Goal: Information Seeking & Learning: Learn about a topic

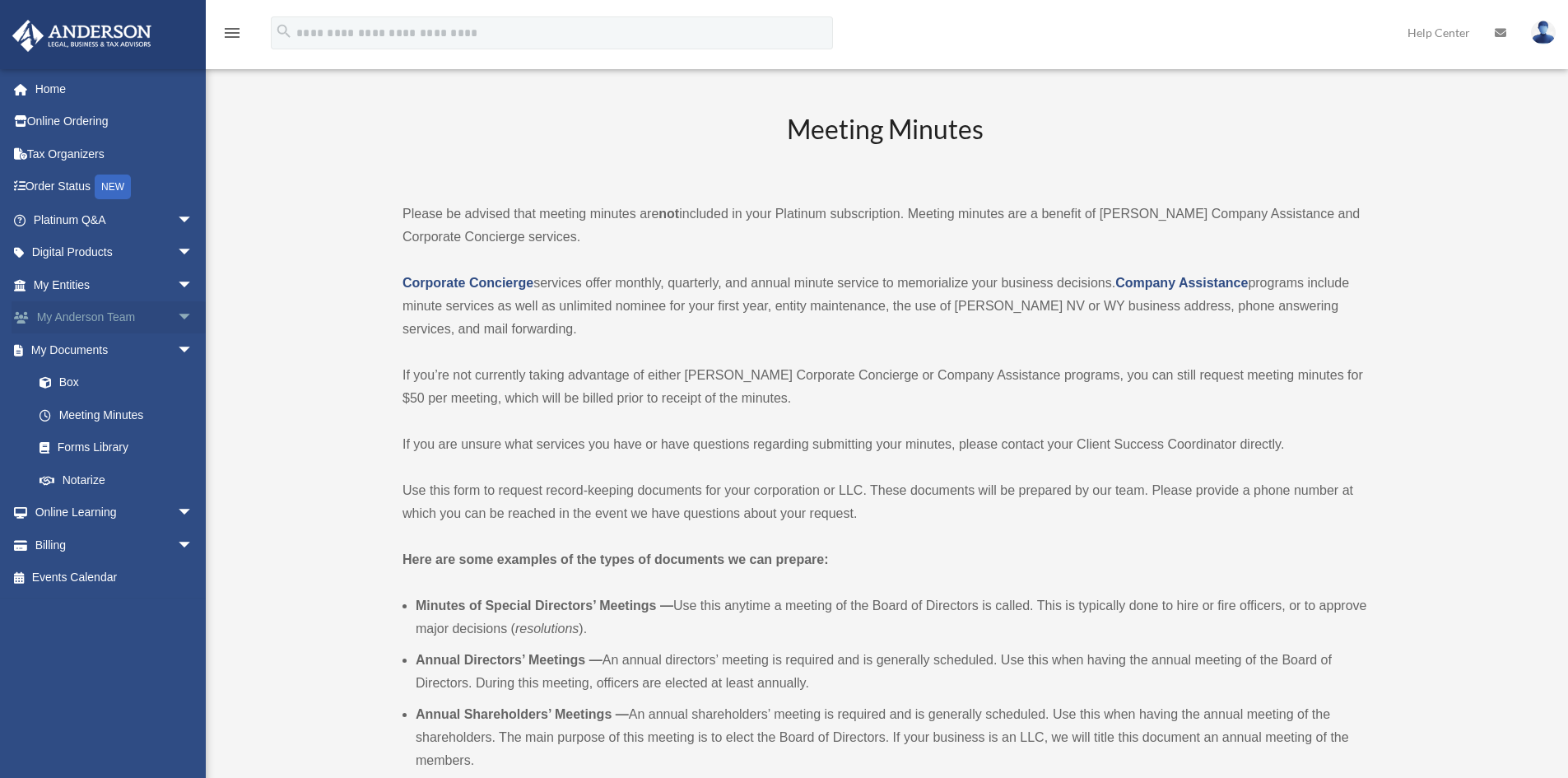
click at [94, 324] on link "My Anderson Team arrow_drop_down" at bounding box center [114, 317] width 207 height 33
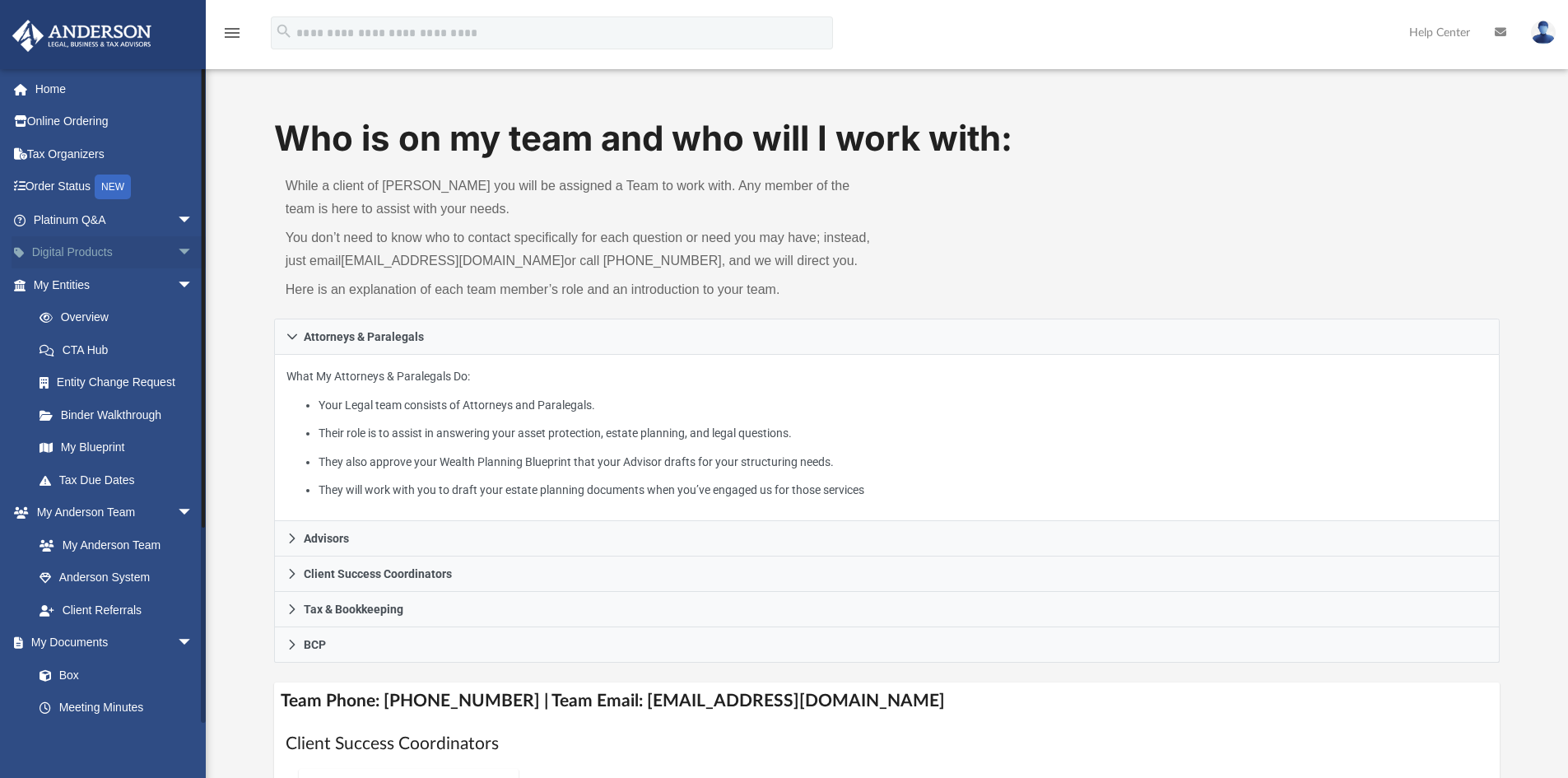
click at [82, 263] on link "Digital Products arrow_drop_down" at bounding box center [114, 253] width 207 height 33
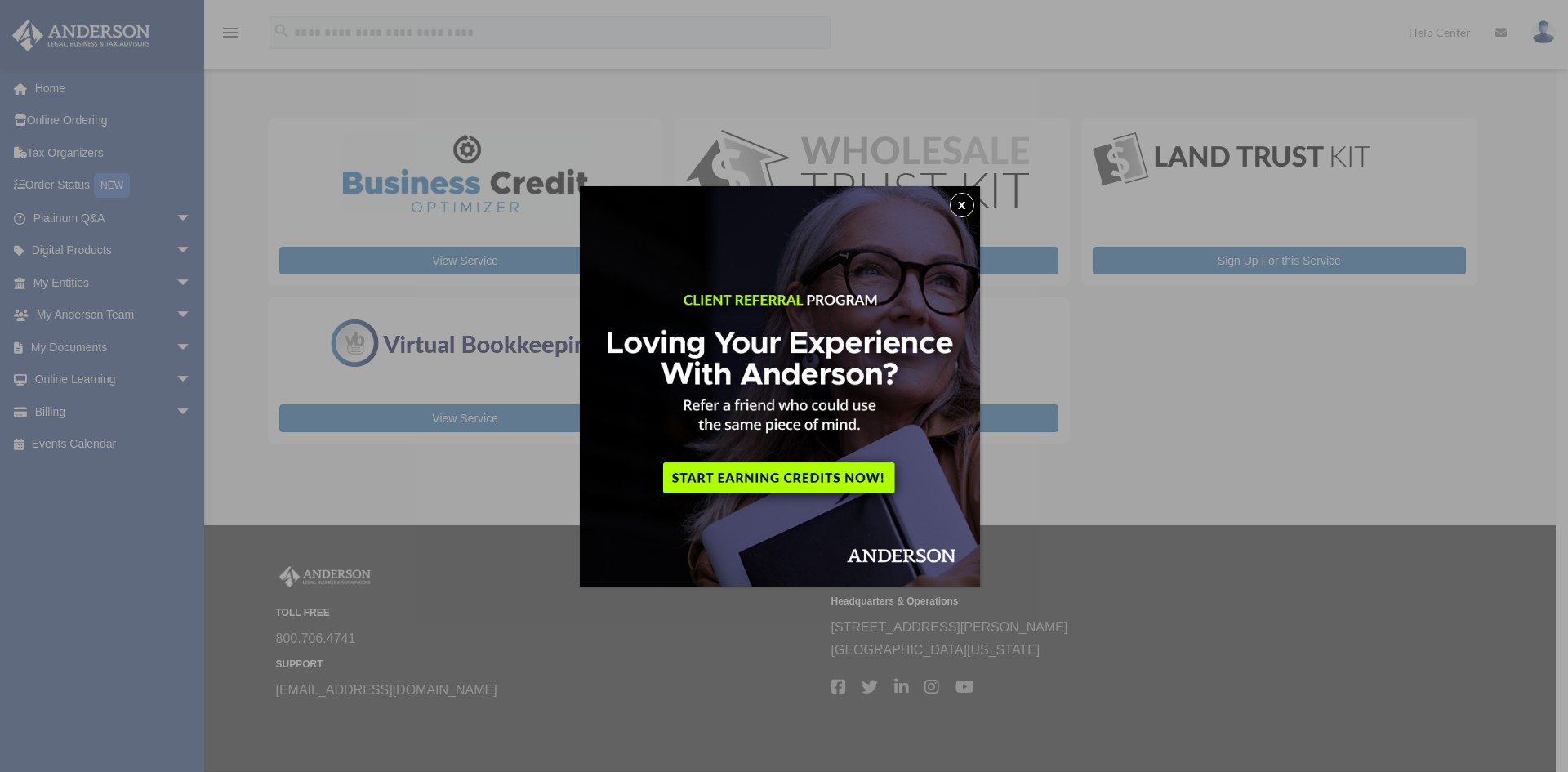
click at [969, 203] on button "x" at bounding box center [962, 205] width 24 height 24
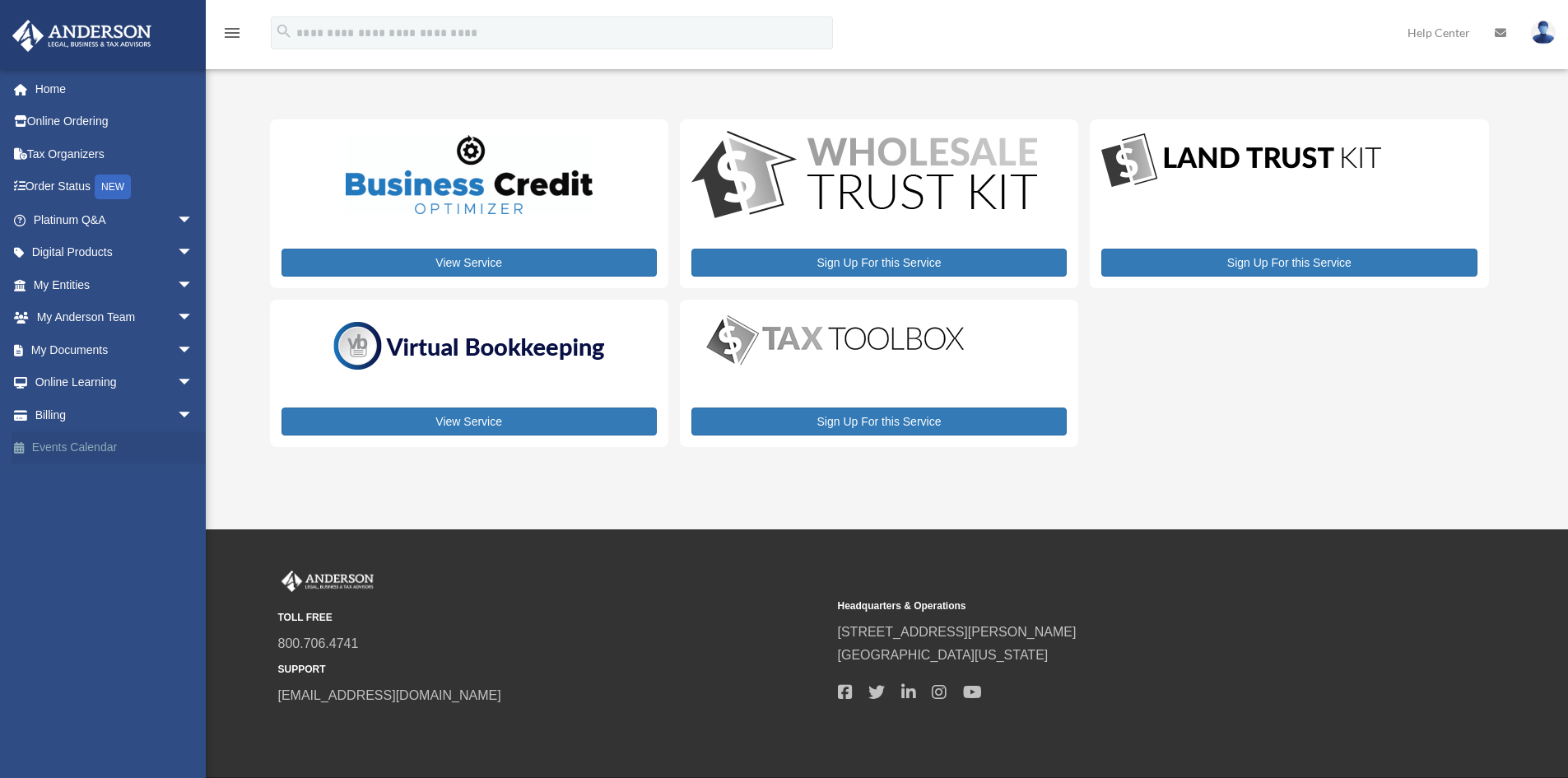
click at [89, 445] on link "Events Calendar" at bounding box center [114, 448] width 207 height 33
click at [90, 413] on link "Billing arrow_drop_down" at bounding box center [114, 415] width 207 height 33
click at [177, 412] on span "arrow_drop_down" at bounding box center [194, 415] width 33 height 34
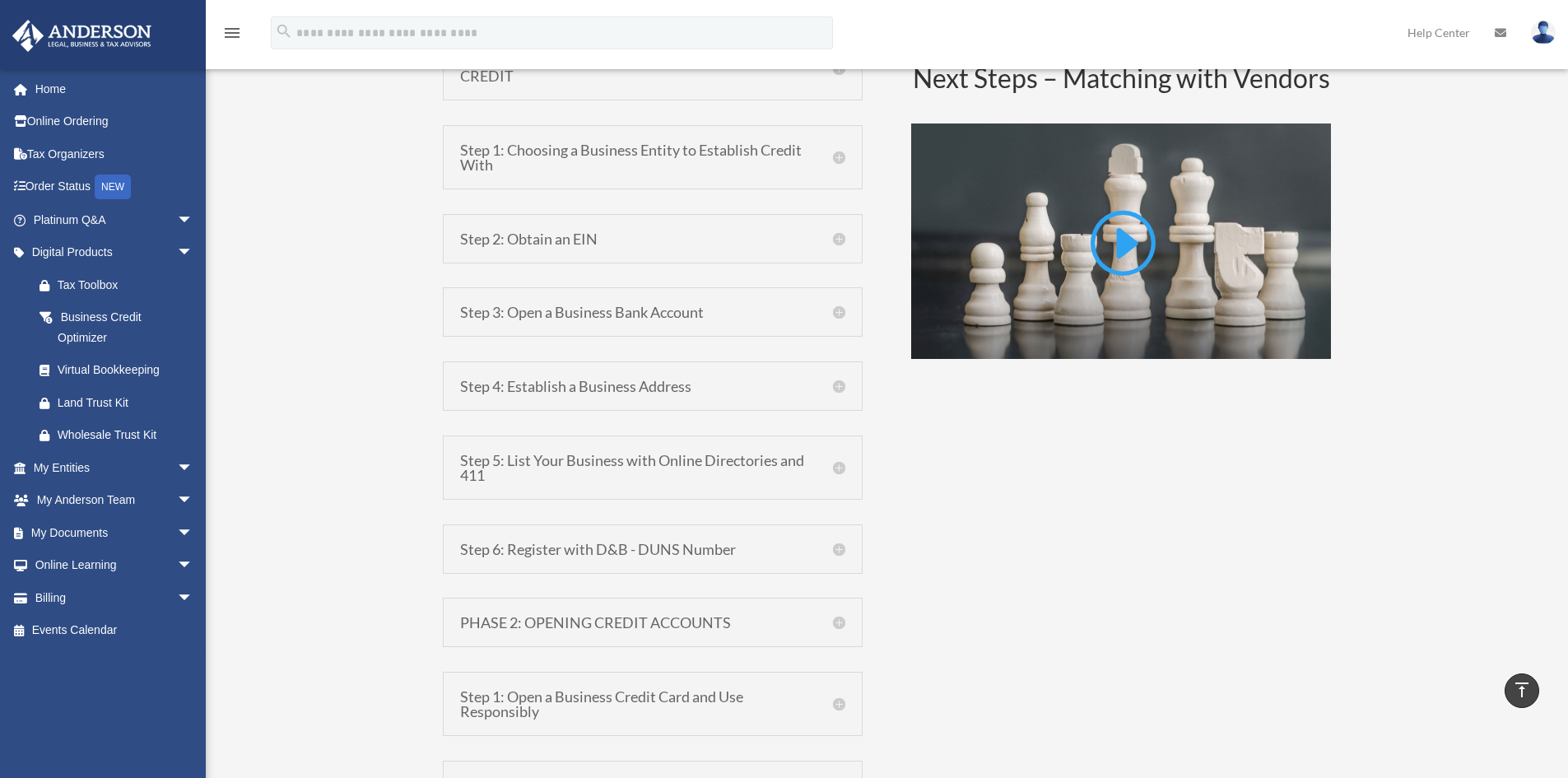
scroll to position [1152, 0]
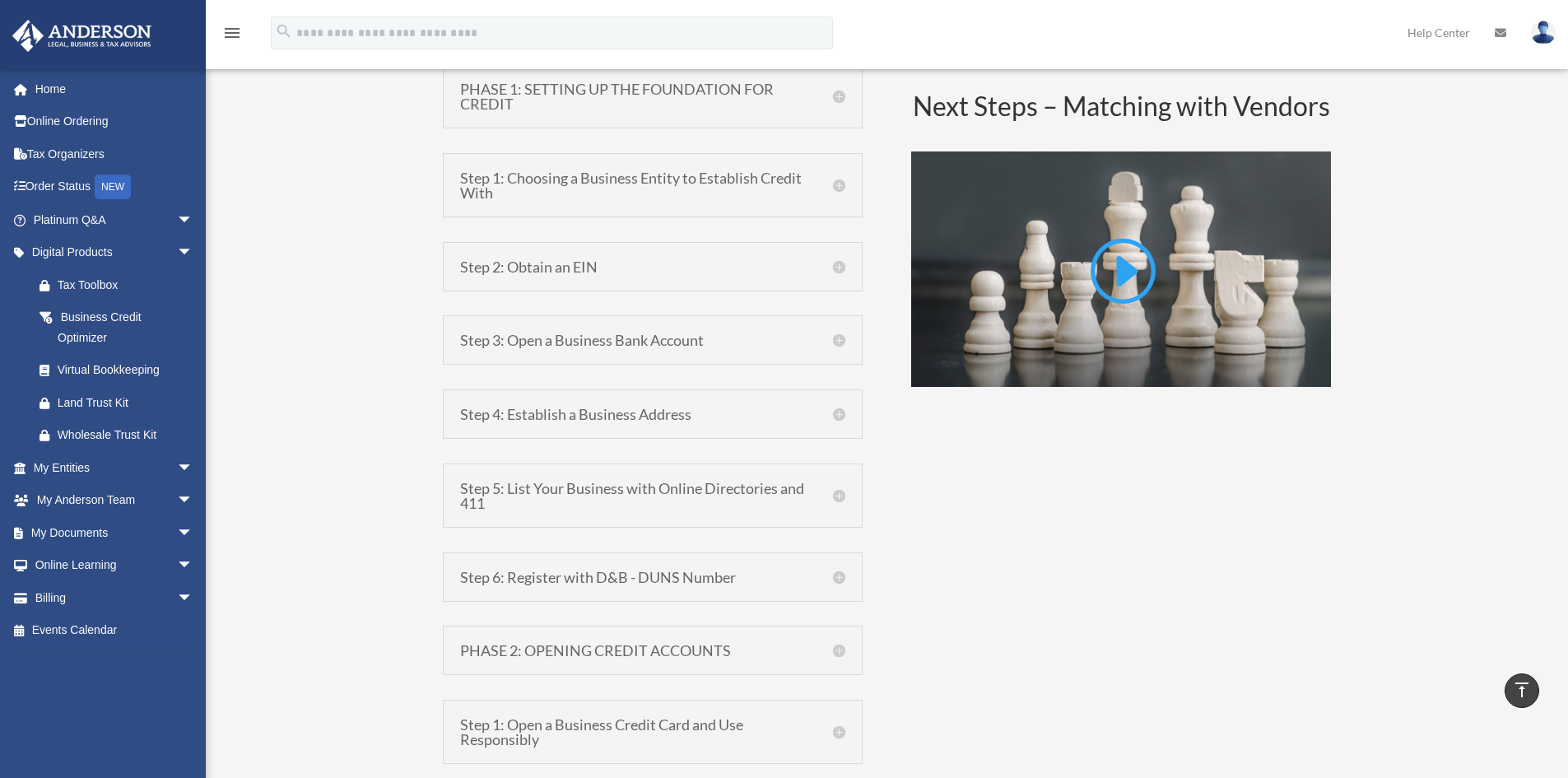
click at [605, 408] on h5 "Step 4: Establish a Business Address" at bounding box center [653, 413] width 385 height 15
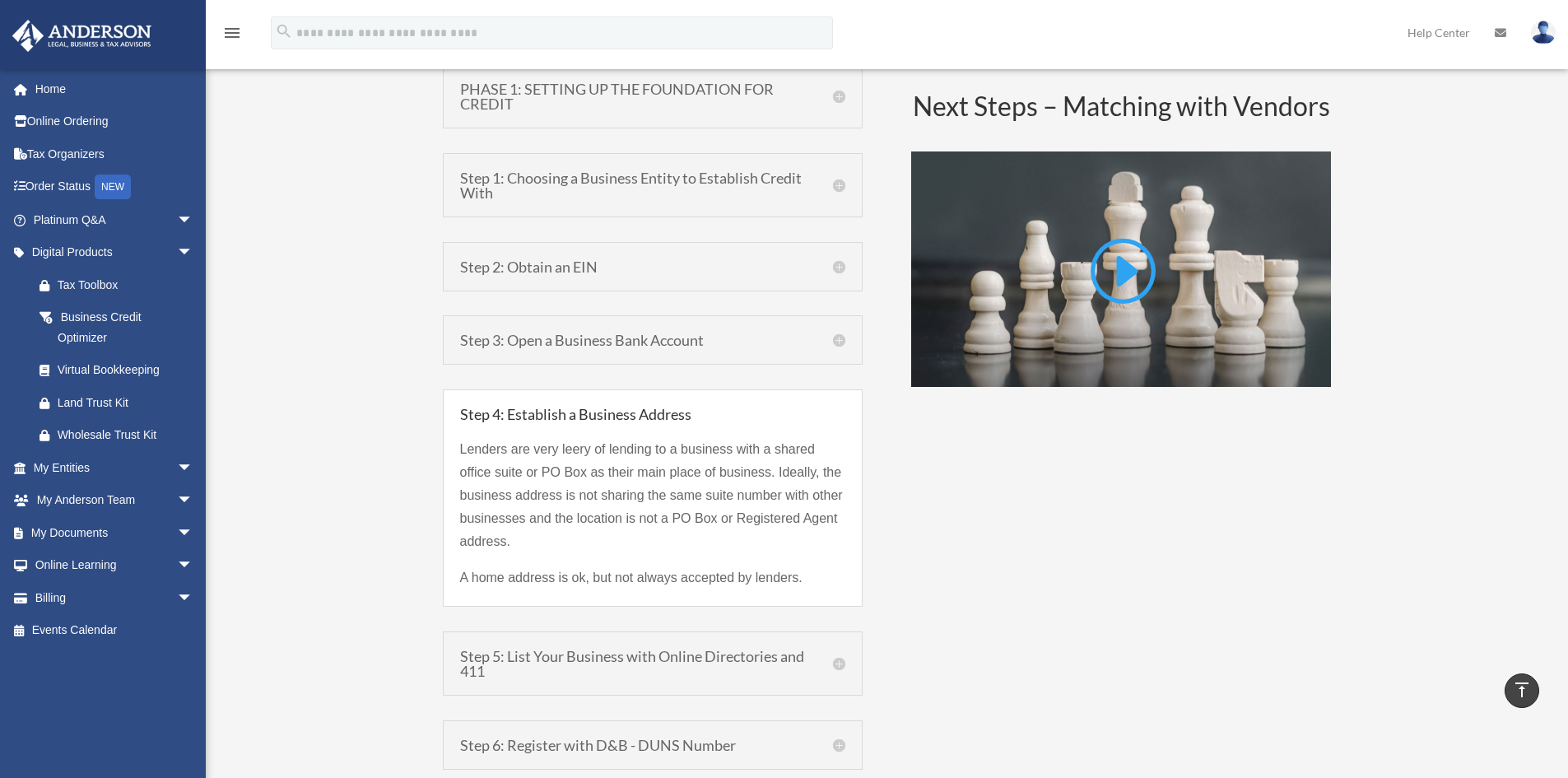
click at [840, 339] on h5 "Step 3: Open a Business Bank Account" at bounding box center [653, 339] width 385 height 15
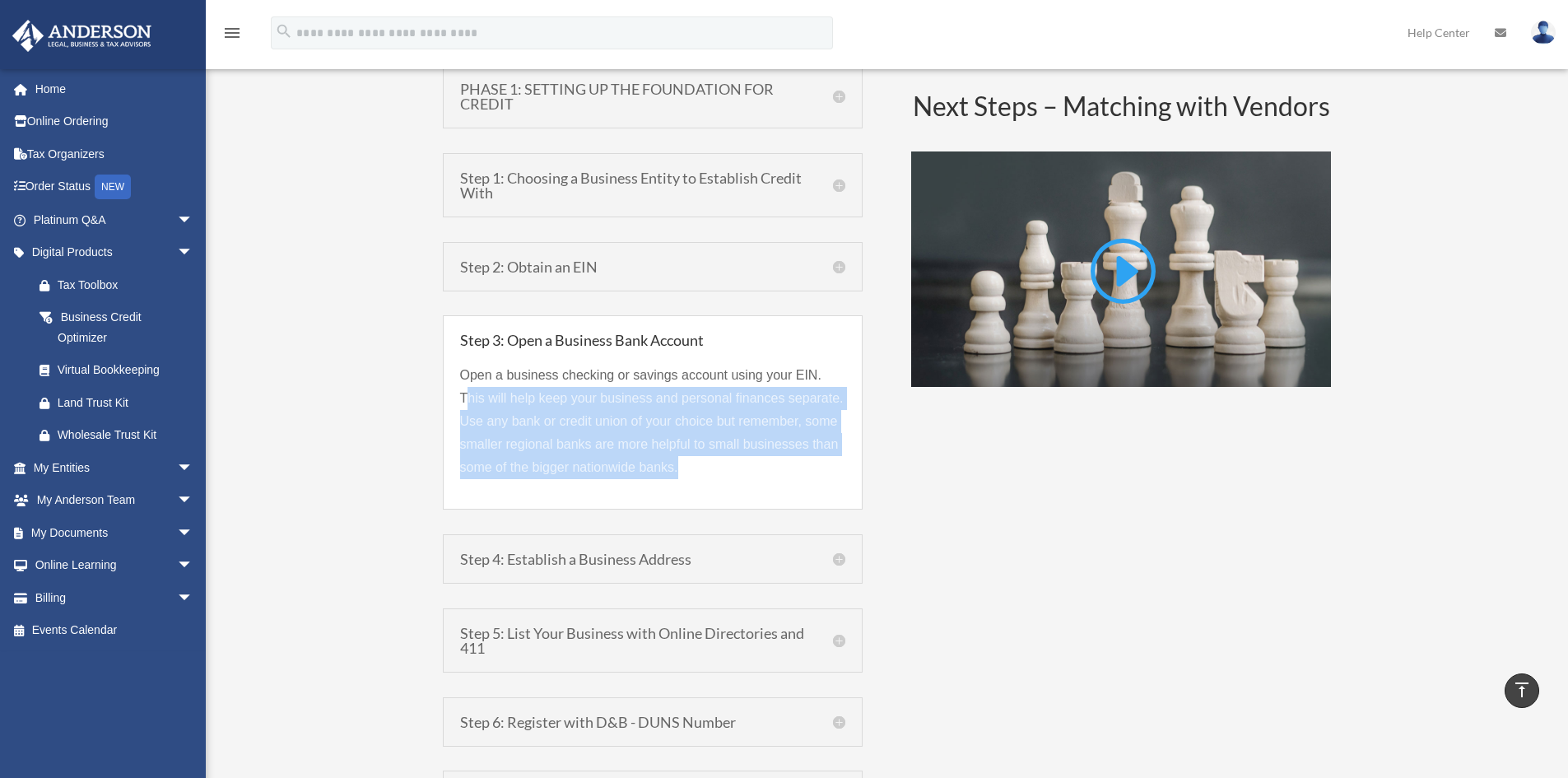
drag, startPoint x: 477, startPoint y: 394, endPoint x: 821, endPoint y: 461, distance: 350.5
click at [821, 461] on p "Open a business checking or savings account using your EIN. This will help keep…" at bounding box center [653, 427] width 385 height 128
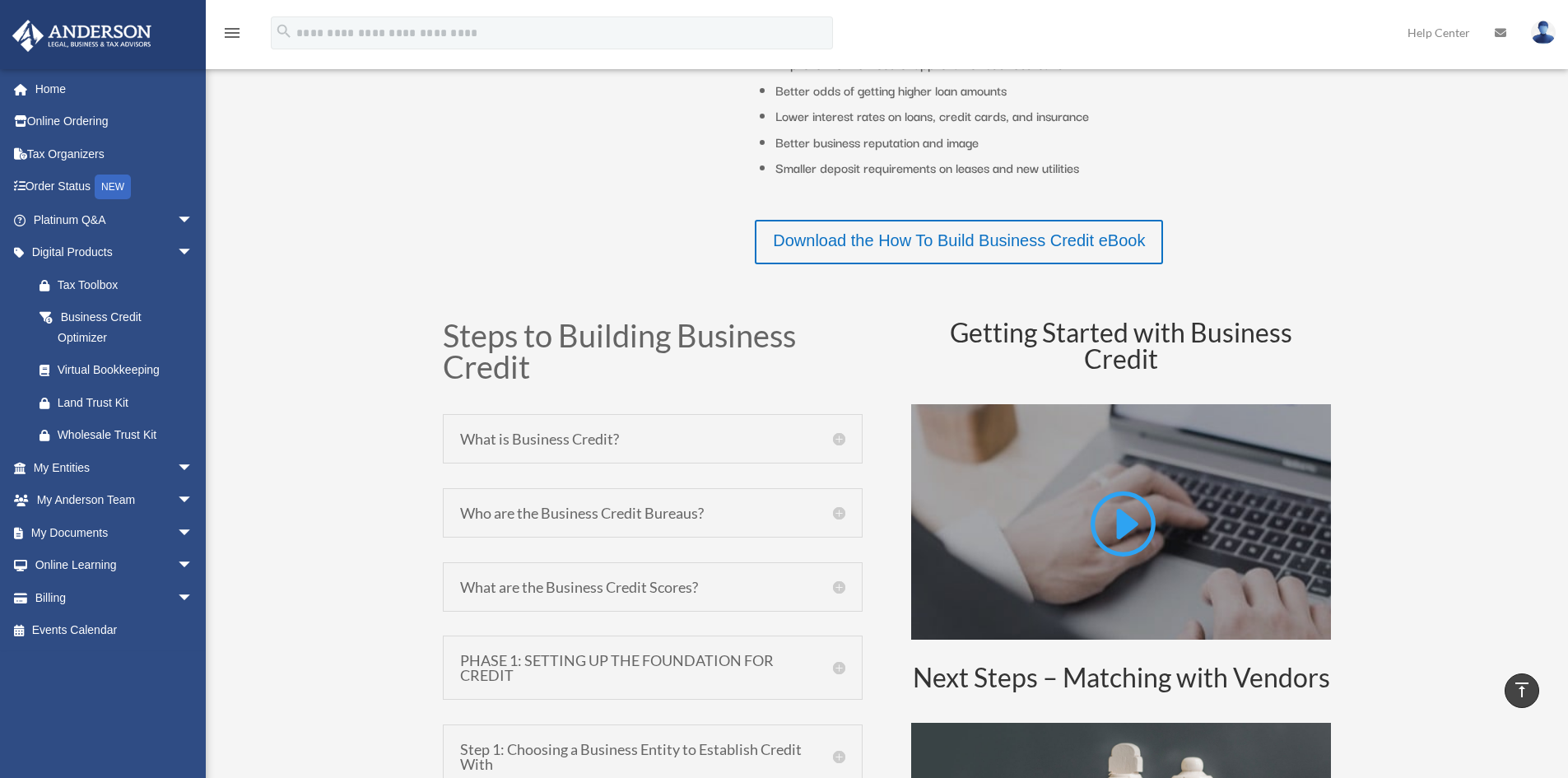
scroll to position [577, 0]
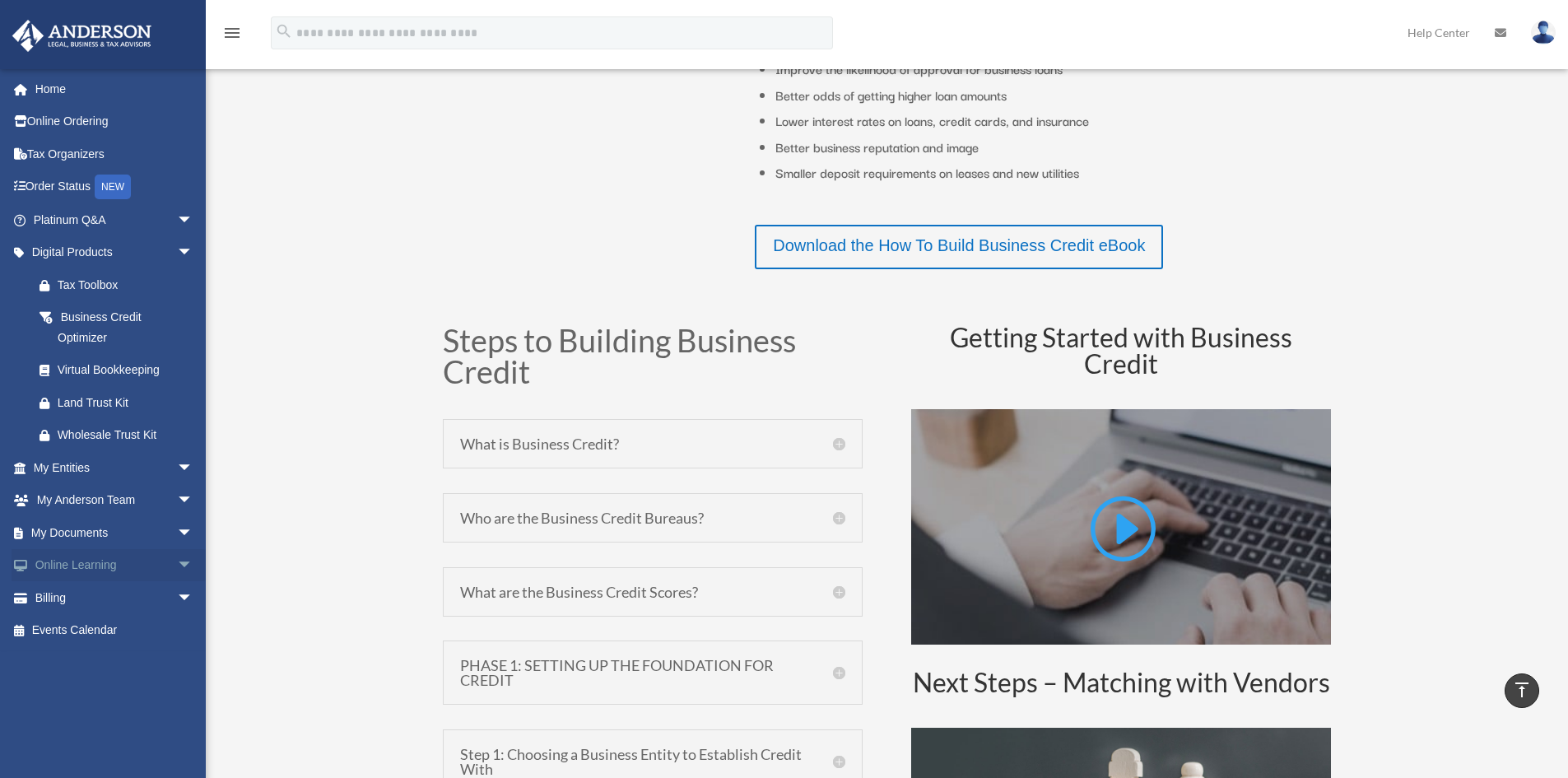
click at [58, 563] on link "Online Learning arrow_drop_down" at bounding box center [114, 565] width 207 height 33
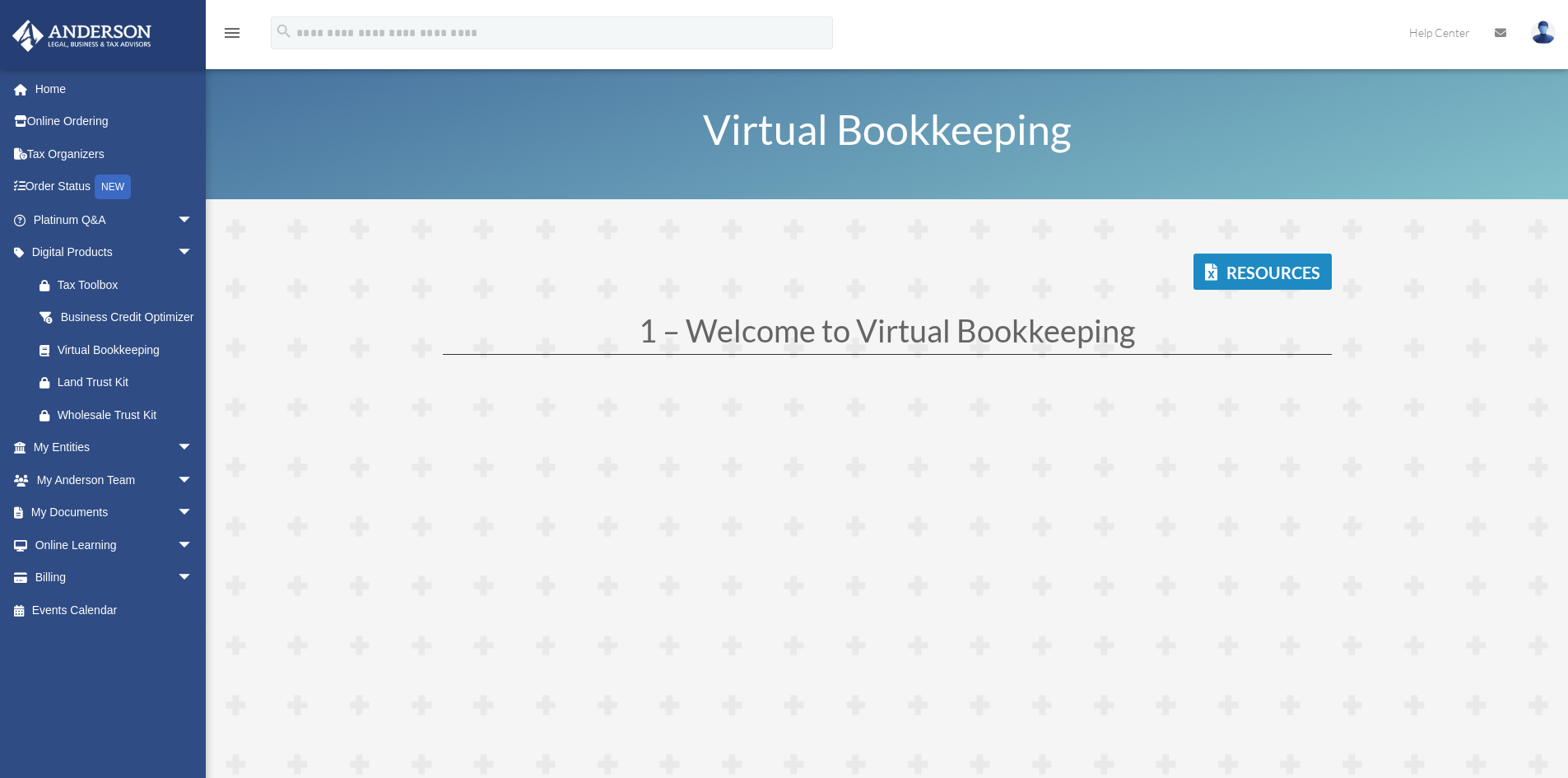
drag, startPoint x: 405, startPoint y: 565, endPoint x: 420, endPoint y: 240, distance: 325.3
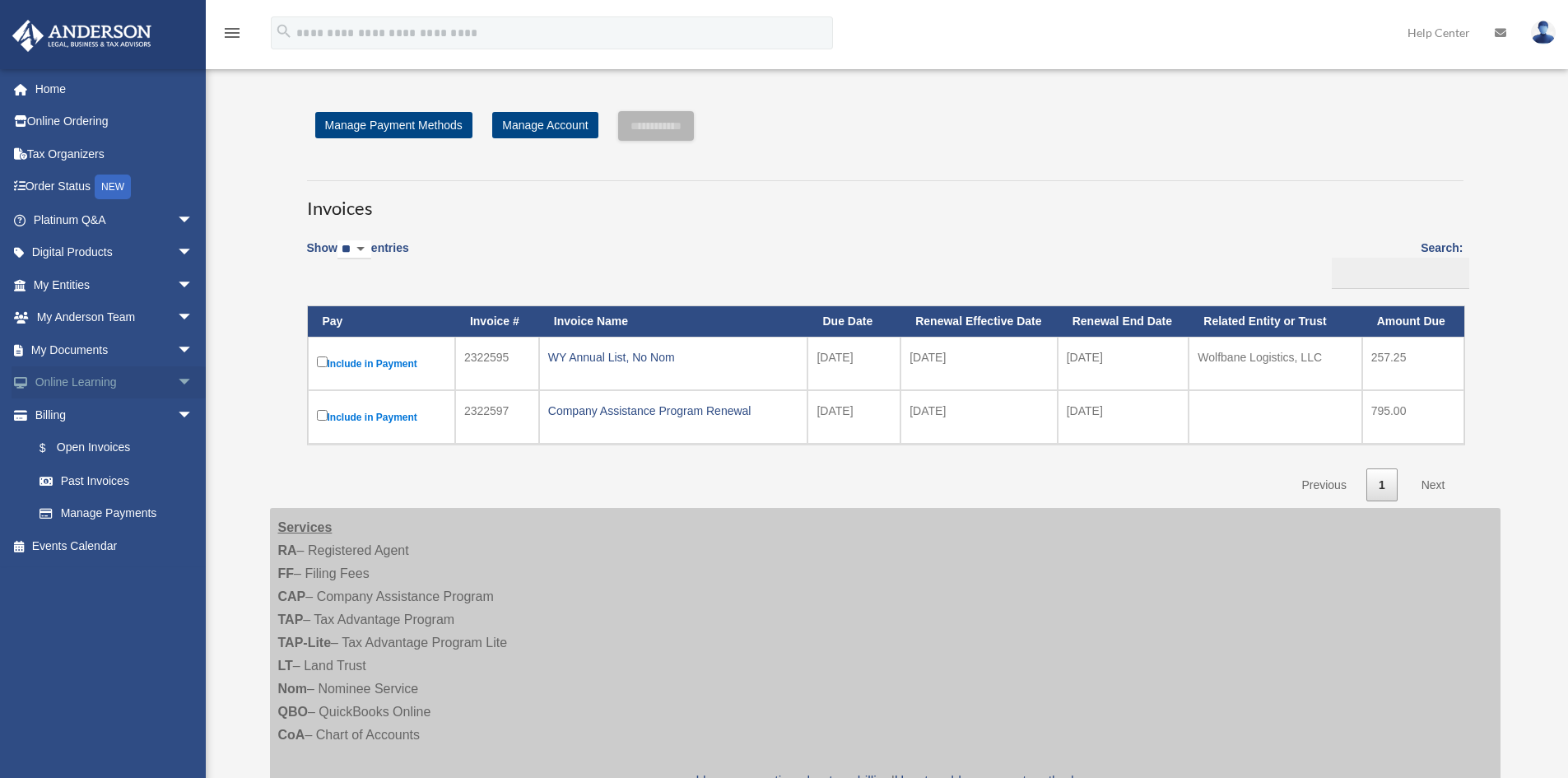
click at [83, 383] on link "Online Learning arrow_drop_down" at bounding box center [114, 383] width 207 height 33
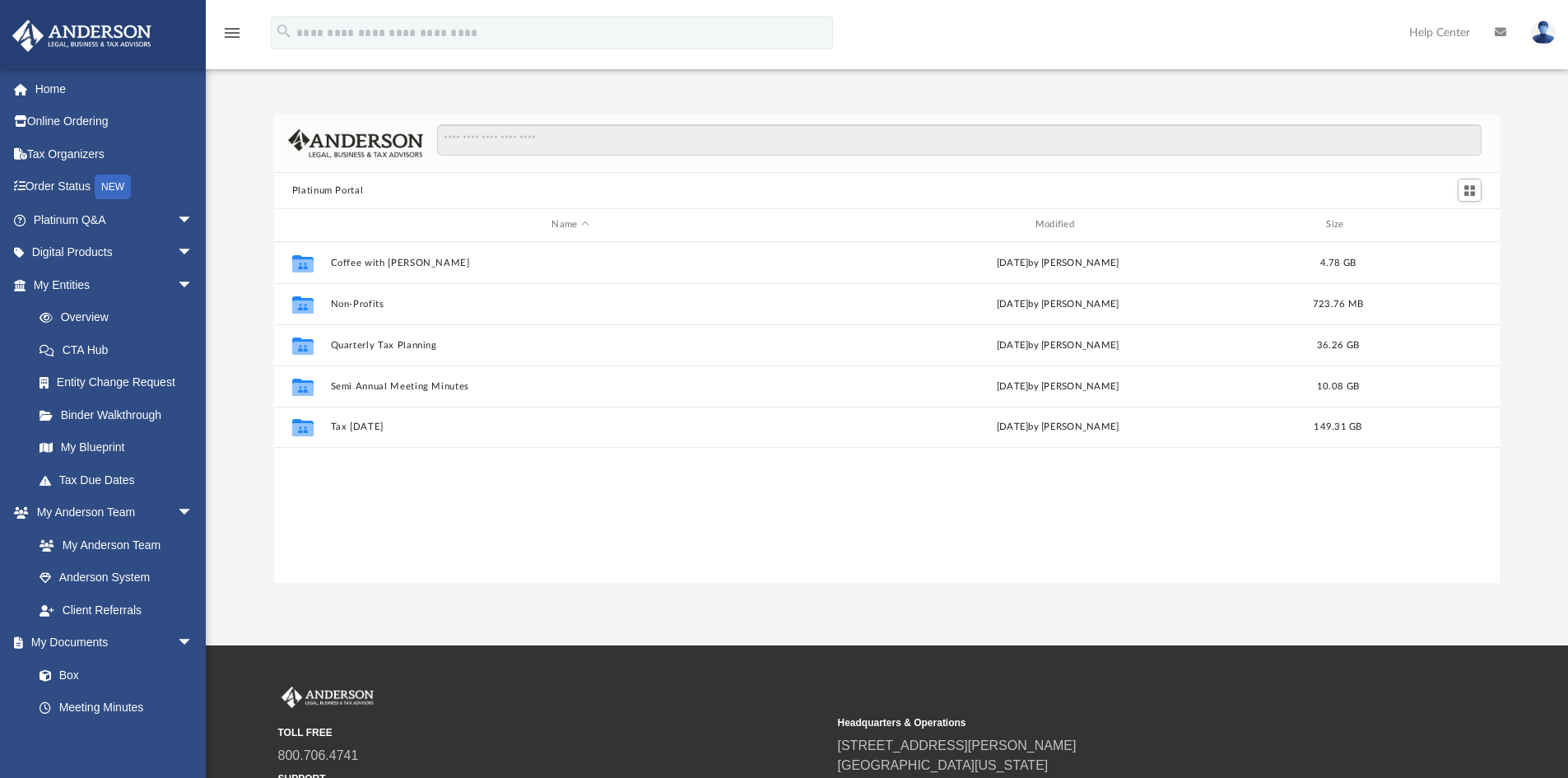
scroll to position [362, 1213]
click at [94, 378] on link "Entity Change Request" at bounding box center [120, 383] width 195 height 33
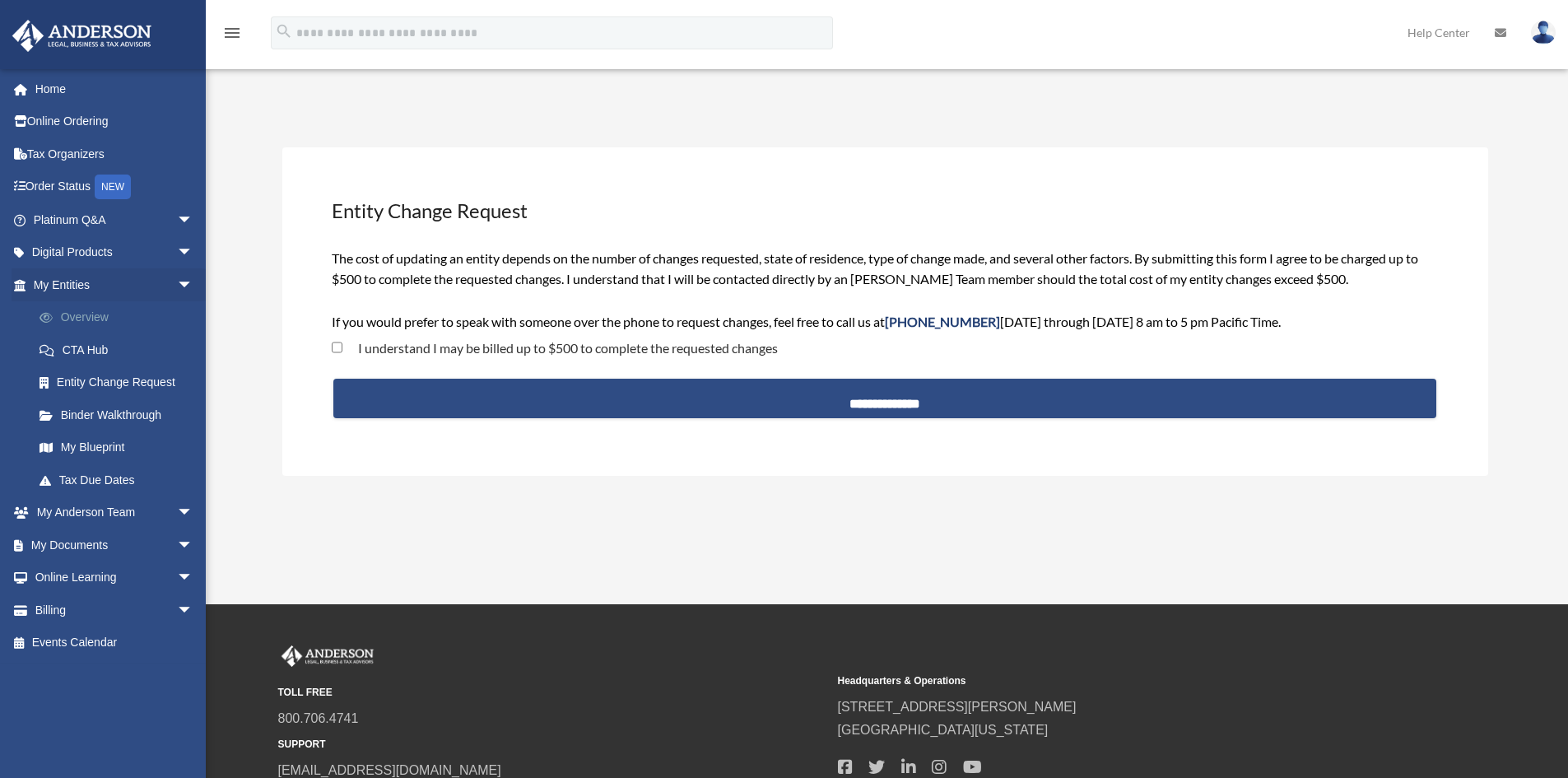
click at [103, 319] on link "Overview" at bounding box center [120, 317] width 195 height 33
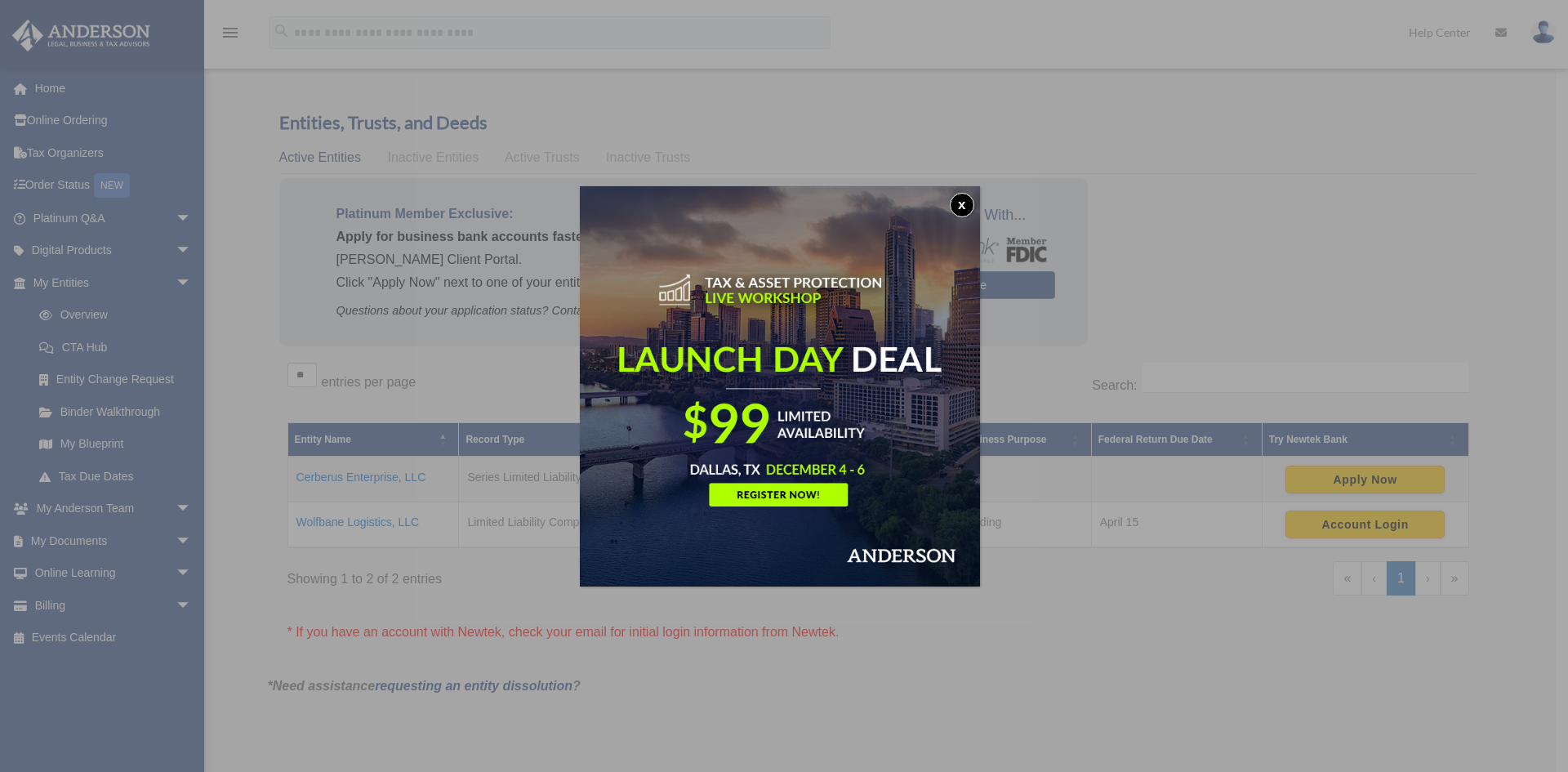
click at [966, 208] on button "x" at bounding box center [962, 205] width 24 height 24
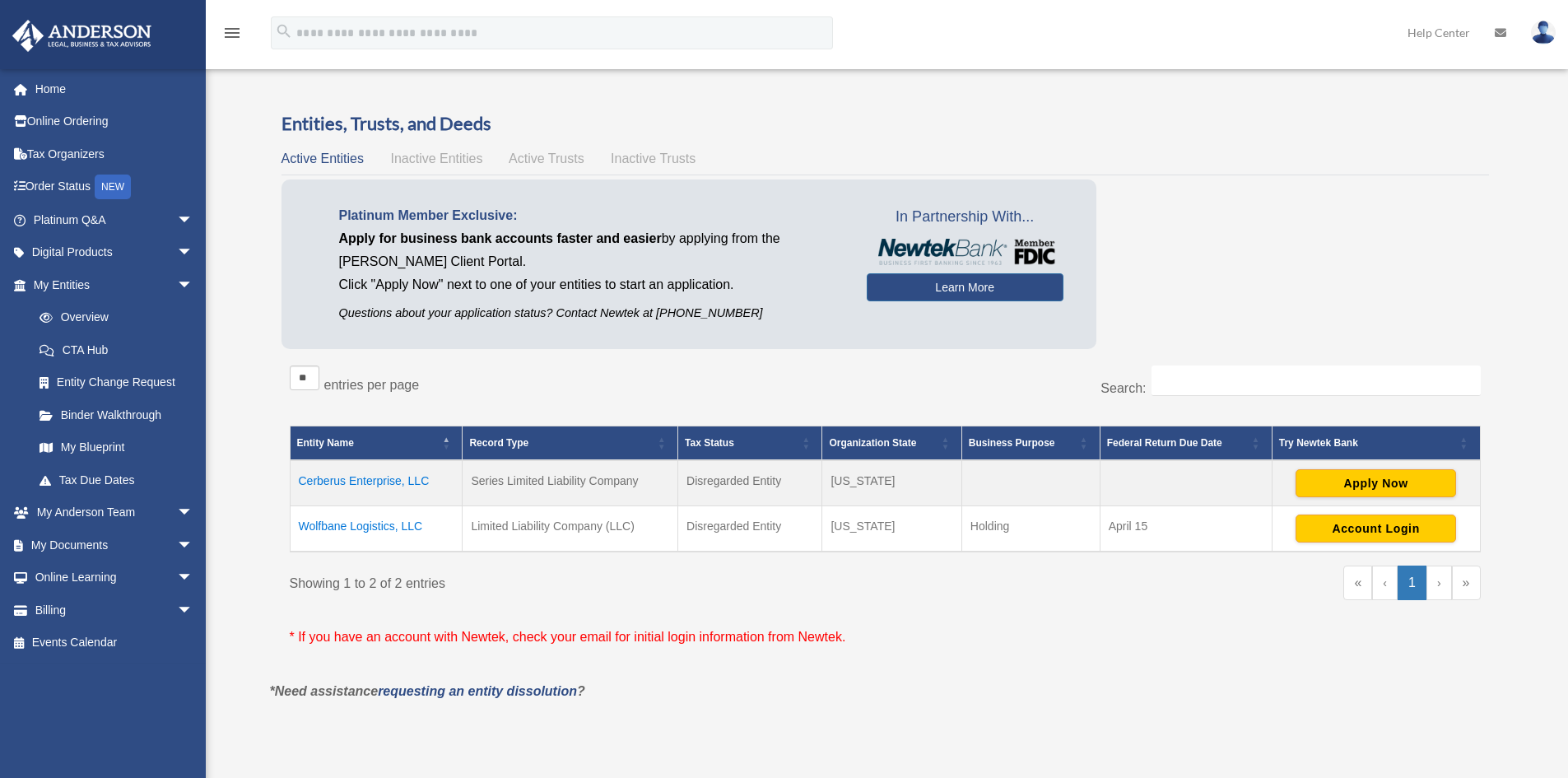
click at [440, 157] on span "Inactive Entities" at bounding box center [436, 159] width 92 height 14
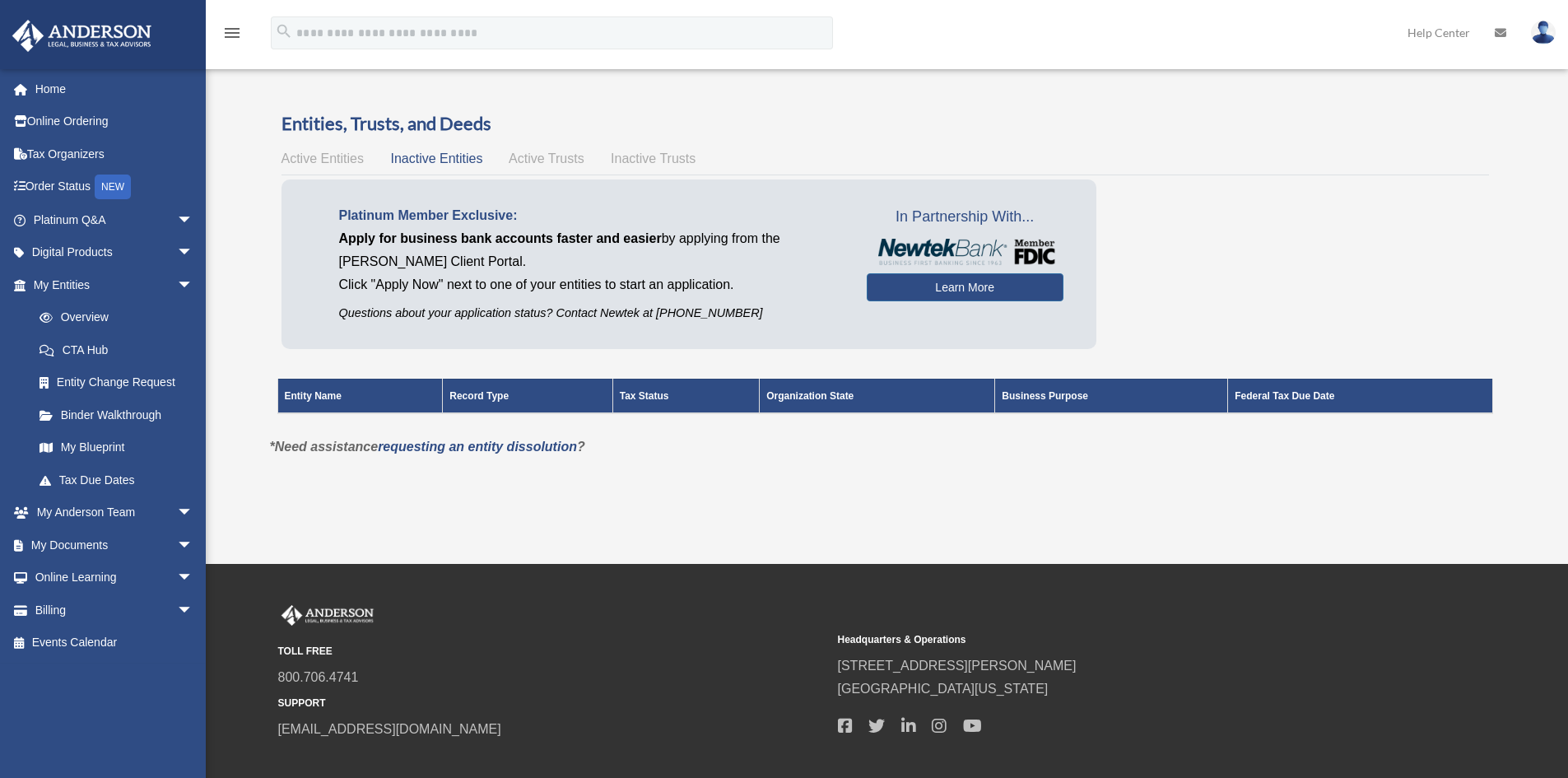
click at [541, 160] on span "Active Trusts" at bounding box center [546, 159] width 76 height 14
click at [648, 151] on div "Active Entities Inactive Entities Active Trusts Inactive Trusts" at bounding box center [885, 159] width 1207 height 23
click at [651, 159] on span "Inactive Trusts" at bounding box center [652, 159] width 85 height 14
click at [335, 154] on span "Active Entities" at bounding box center [323, 159] width 82 height 14
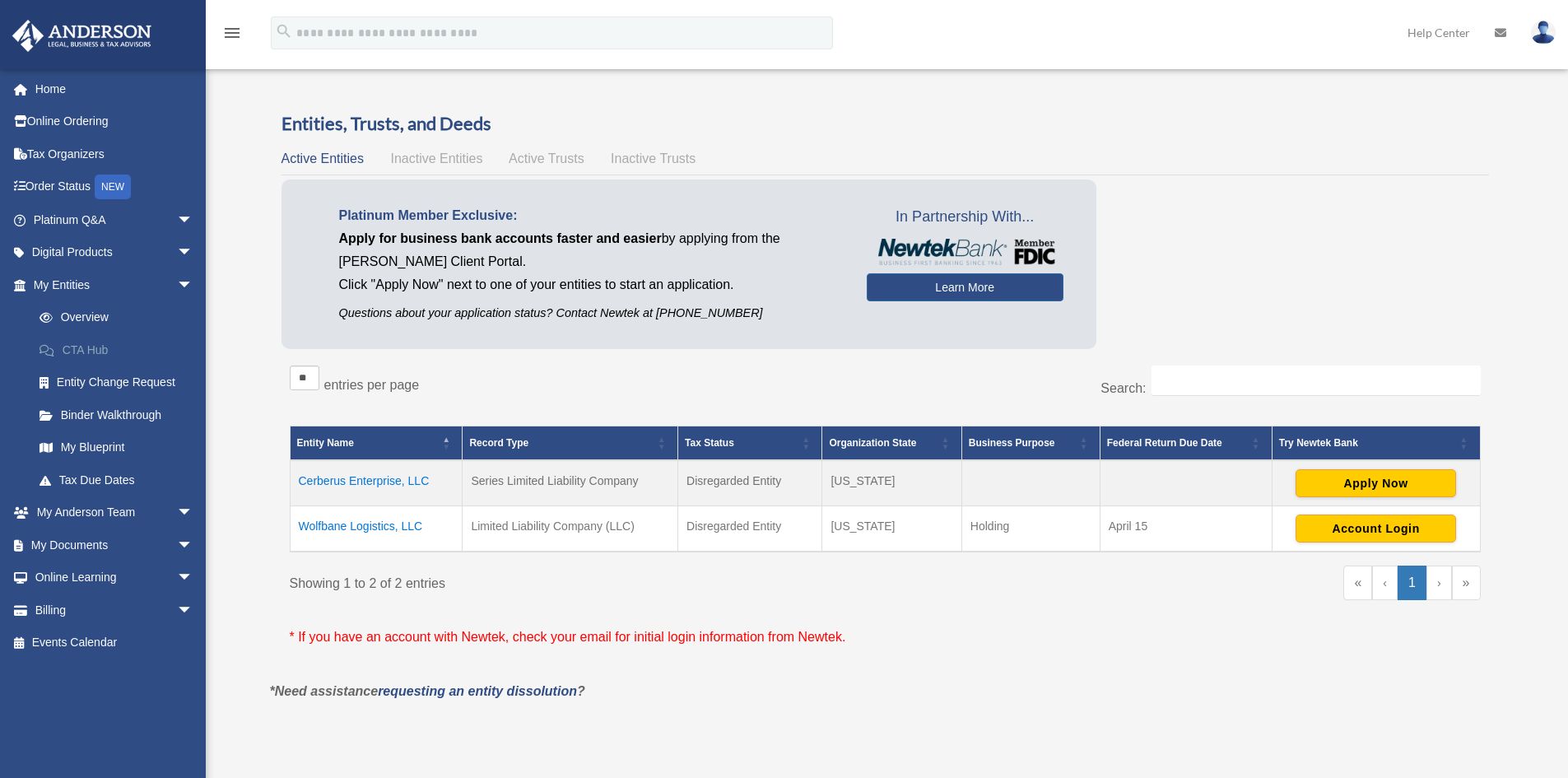
click at [92, 345] on link "CTA Hub" at bounding box center [120, 350] width 195 height 33
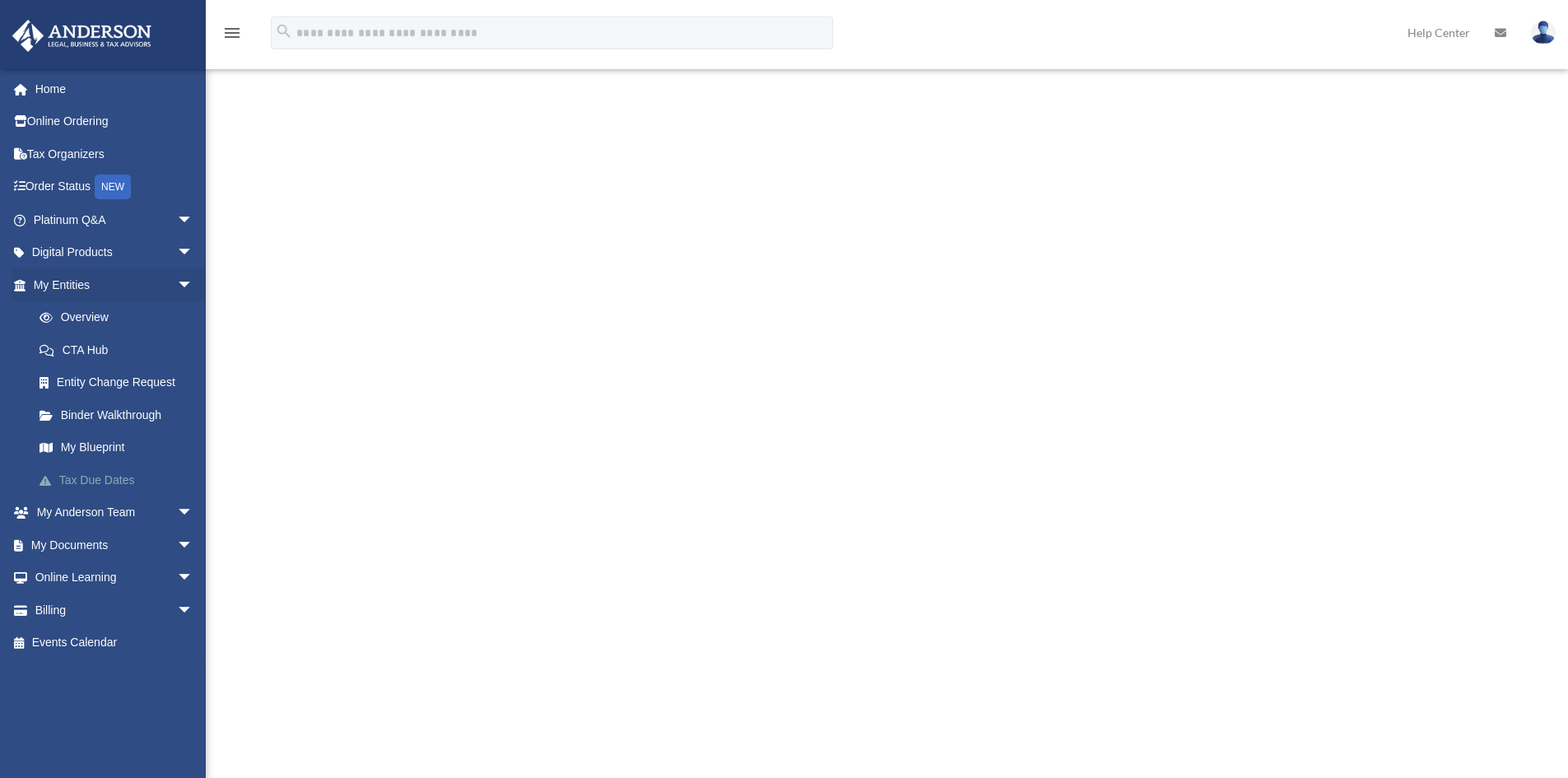
scroll to position [330, 0]
click at [91, 447] on link "My Blueprint" at bounding box center [120, 448] width 195 height 33
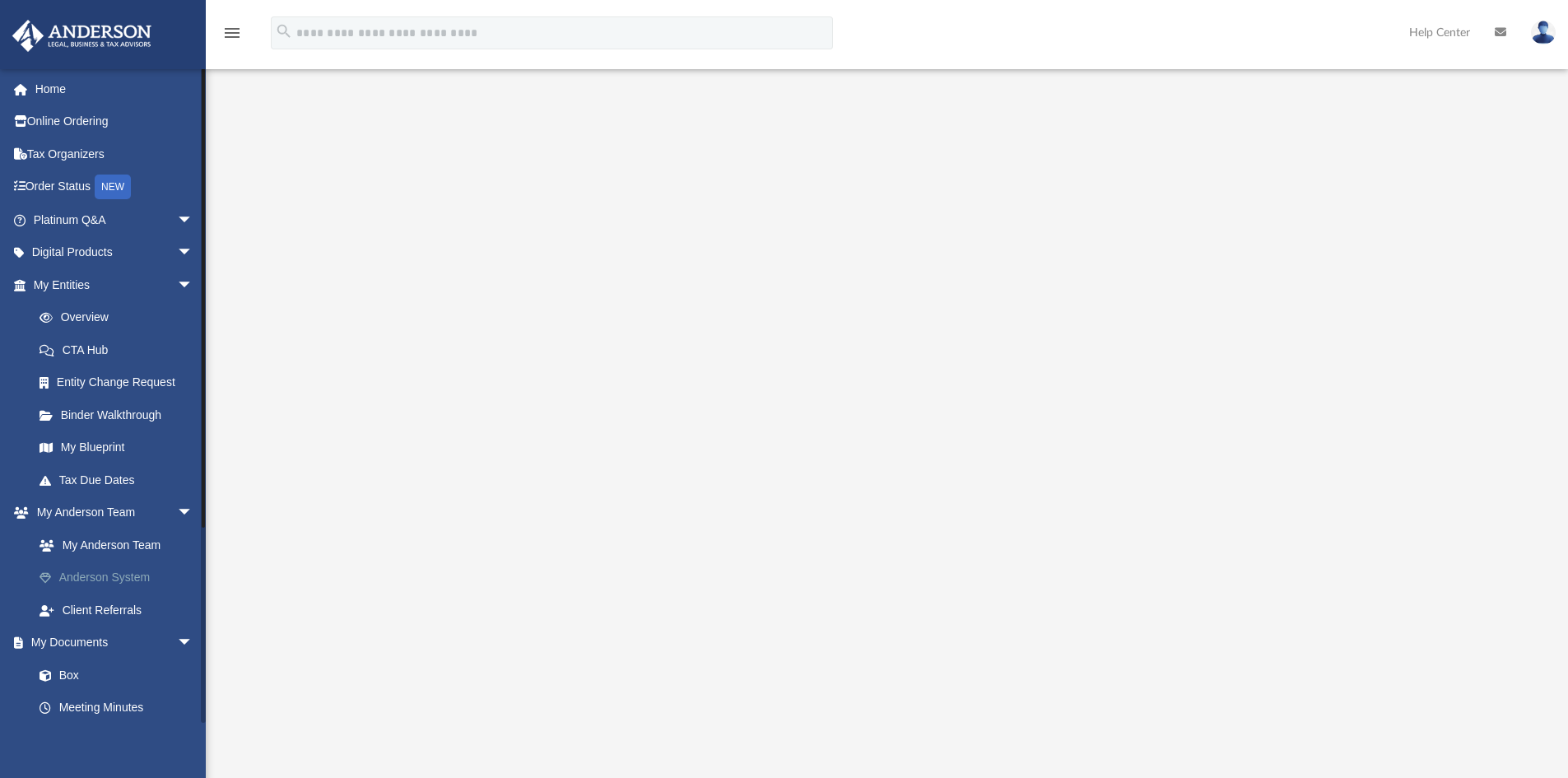
click at [116, 579] on link "Anderson System" at bounding box center [120, 578] width 195 height 33
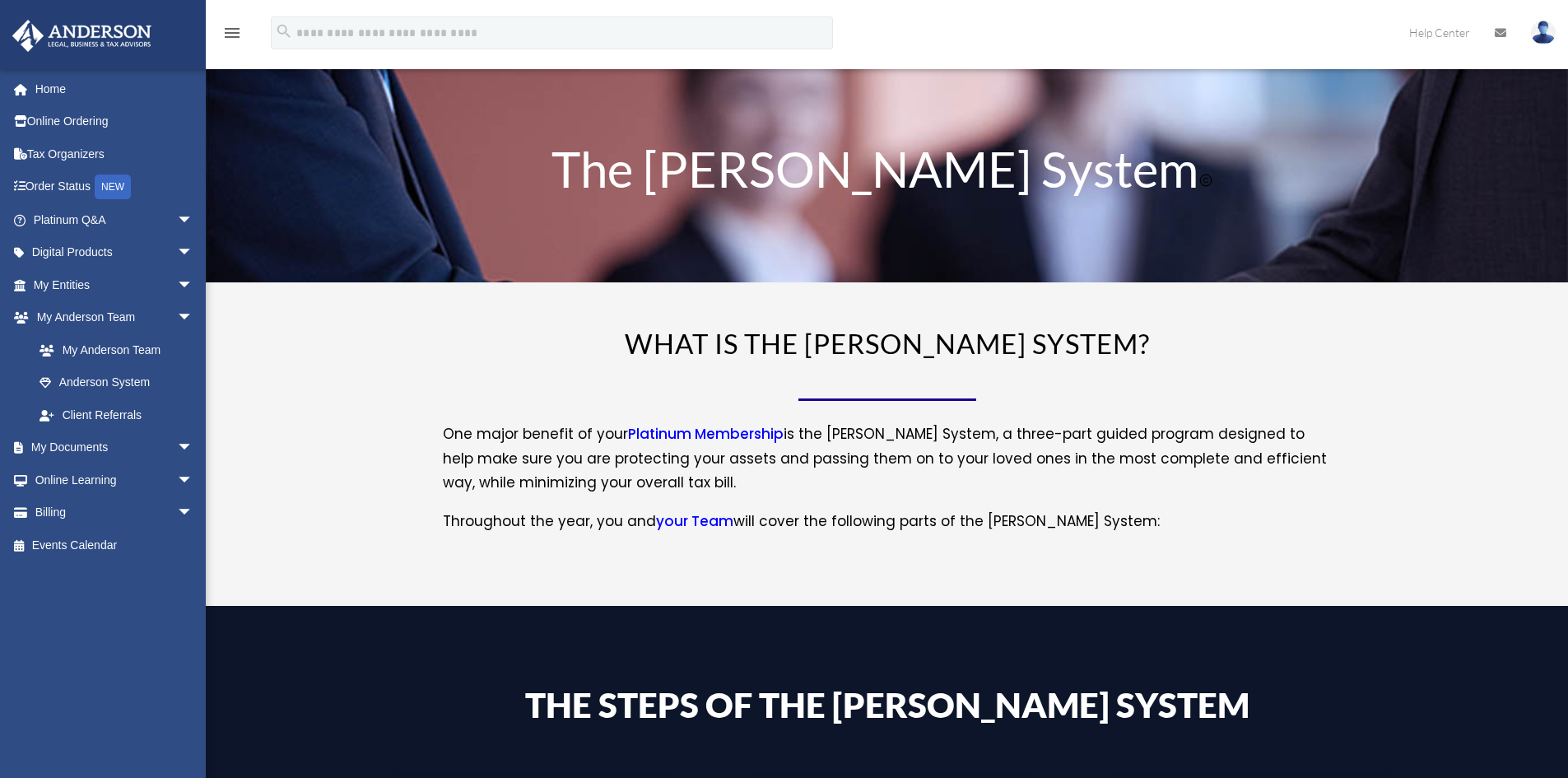
click at [227, 31] on icon "menu" at bounding box center [232, 32] width 20 height 20
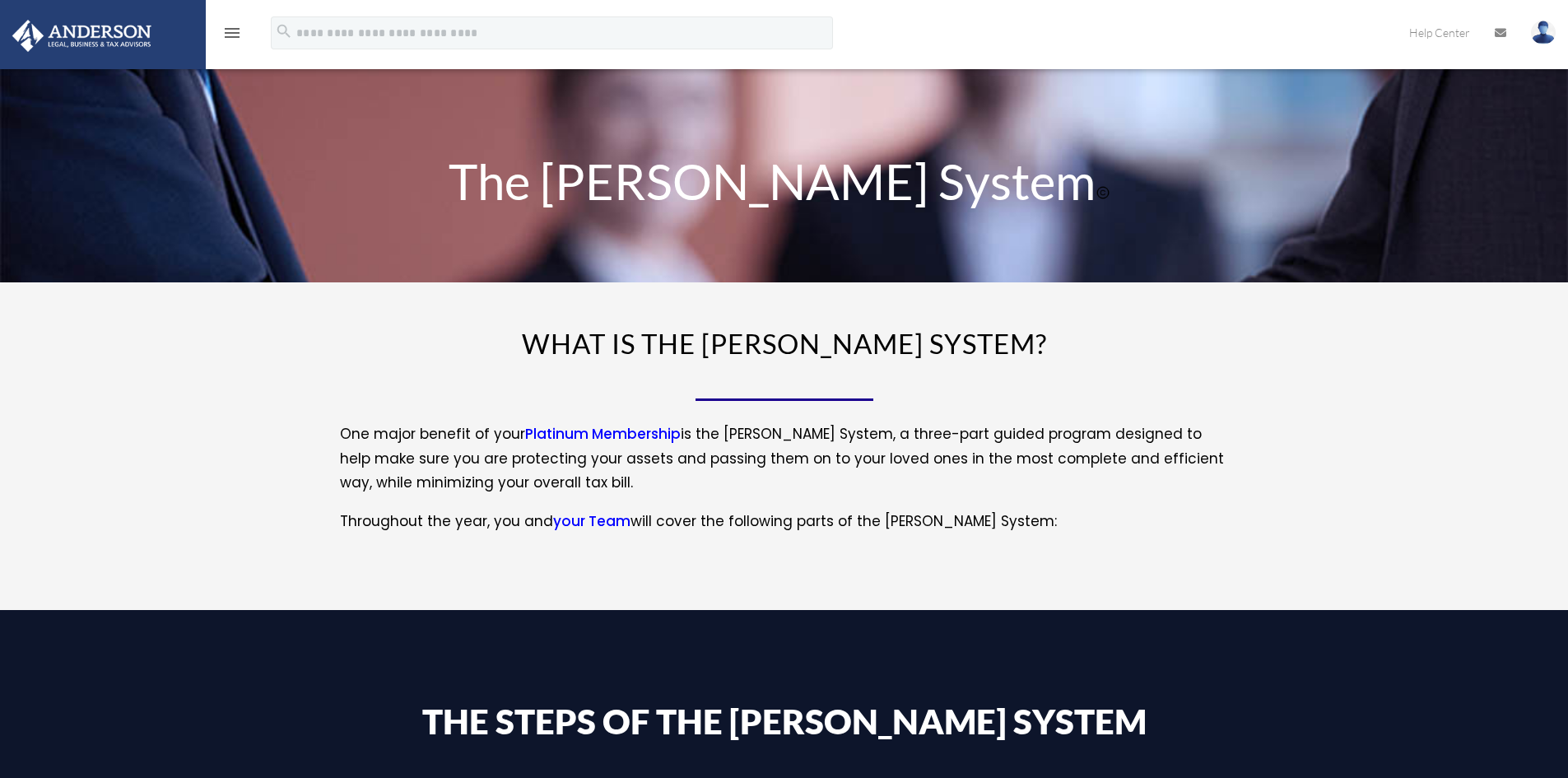
click at [227, 31] on icon "menu" at bounding box center [232, 32] width 20 height 20
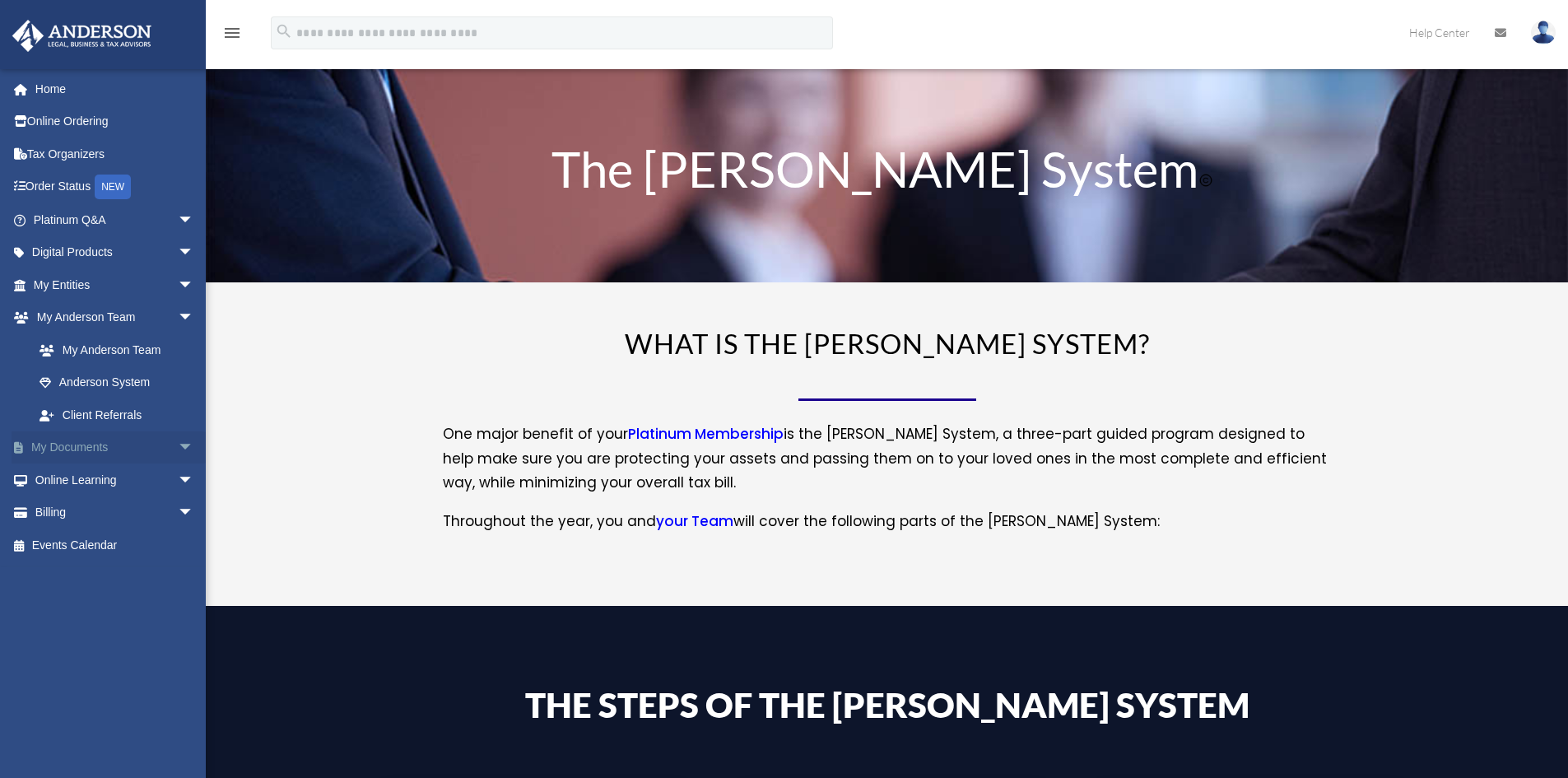
click at [95, 443] on link "My Documents arrow_drop_down" at bounding box center [114, 448] width 207 height 33
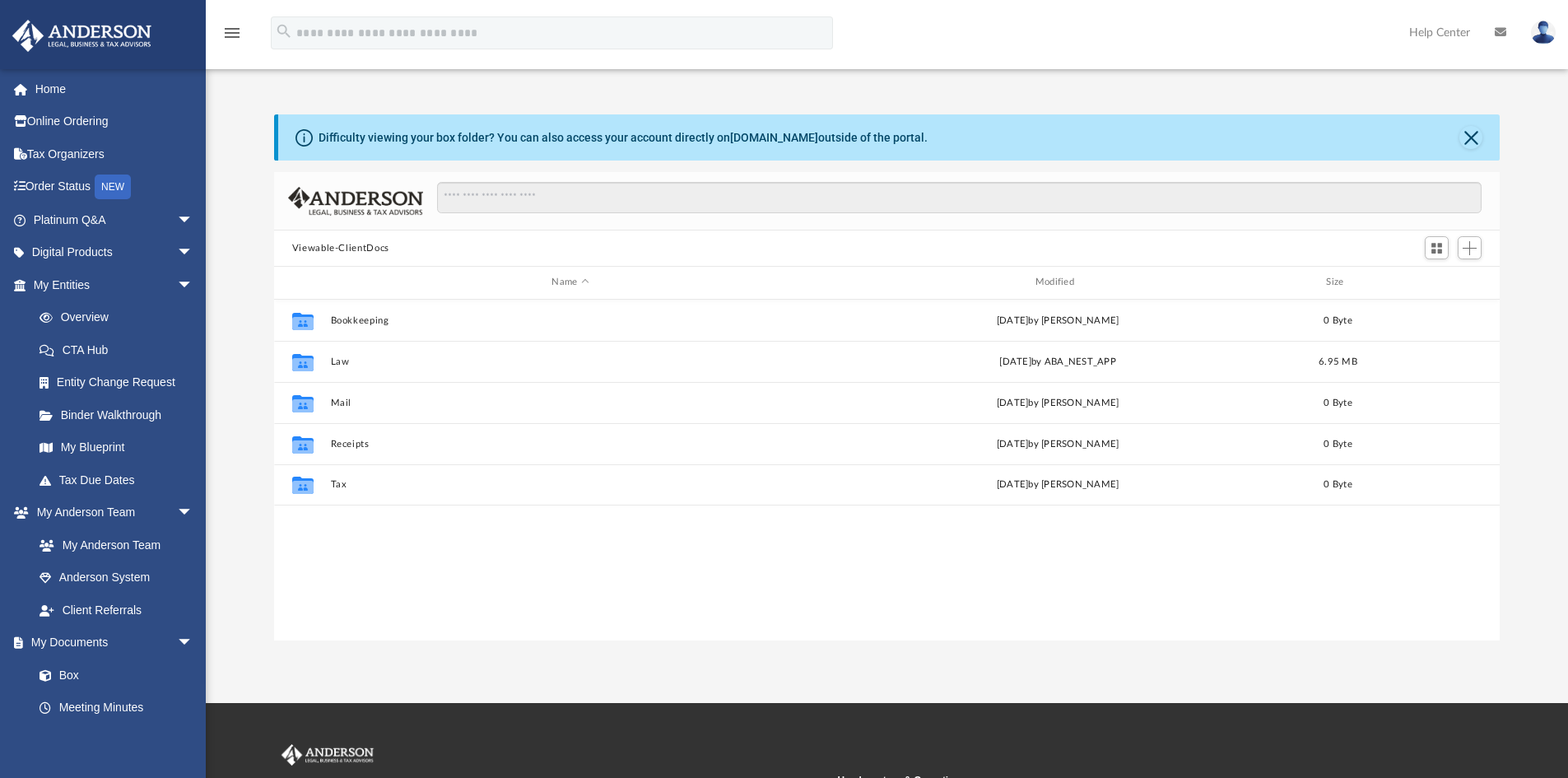
scroll to position [362, 1213]
click at [95, 706] on link "Meeting Minutes" at bounding box center [120, 708] width 195 height 33
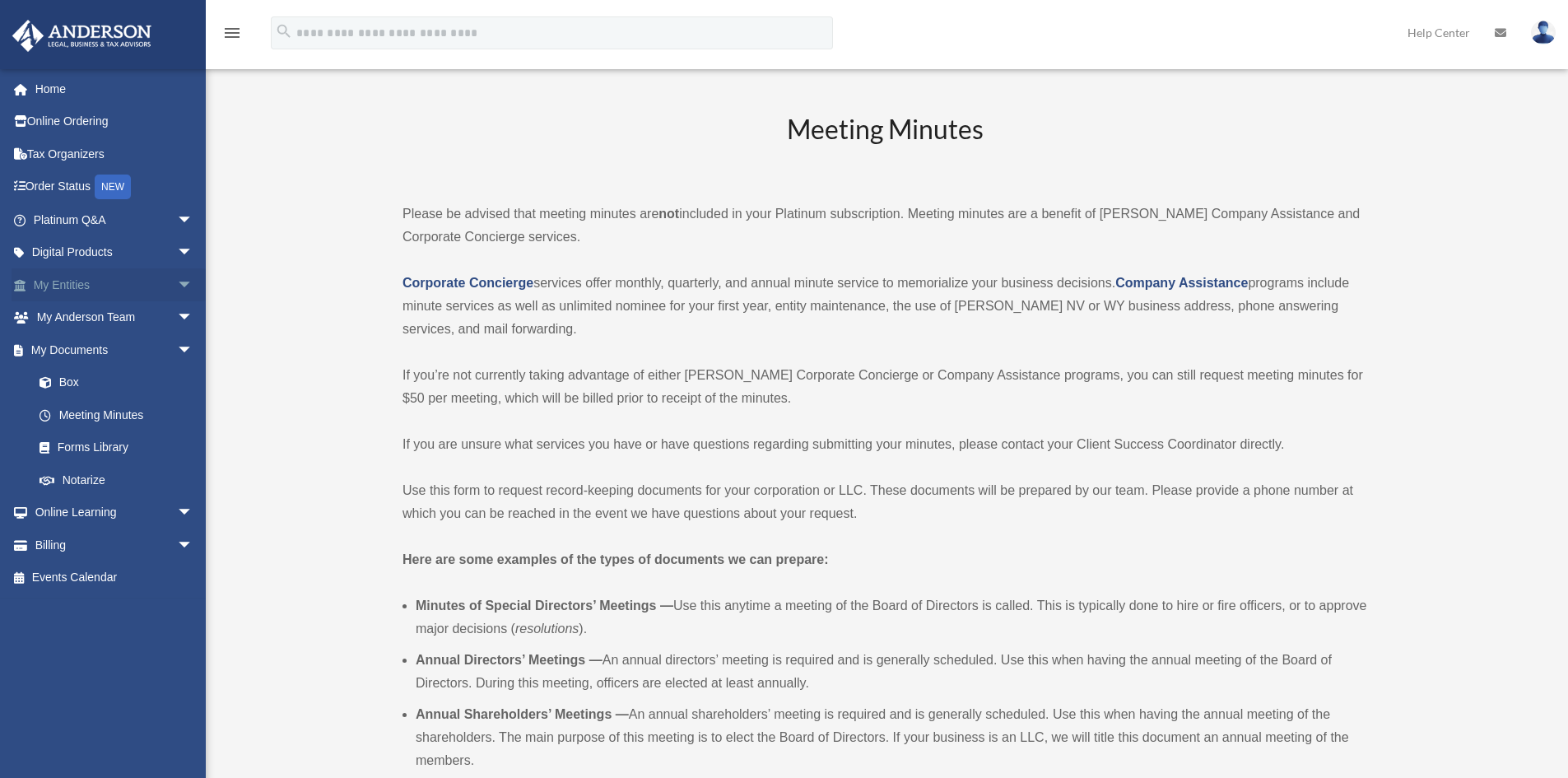
click at [104, 290] on link "My Entities arrow_drop_down" at bounding box center [114, 285] width 207 height 33
click at [134, 223] on link "Platinum Q&A arrow_drop_down" at bounding box center [114, 220] width 207 height 33
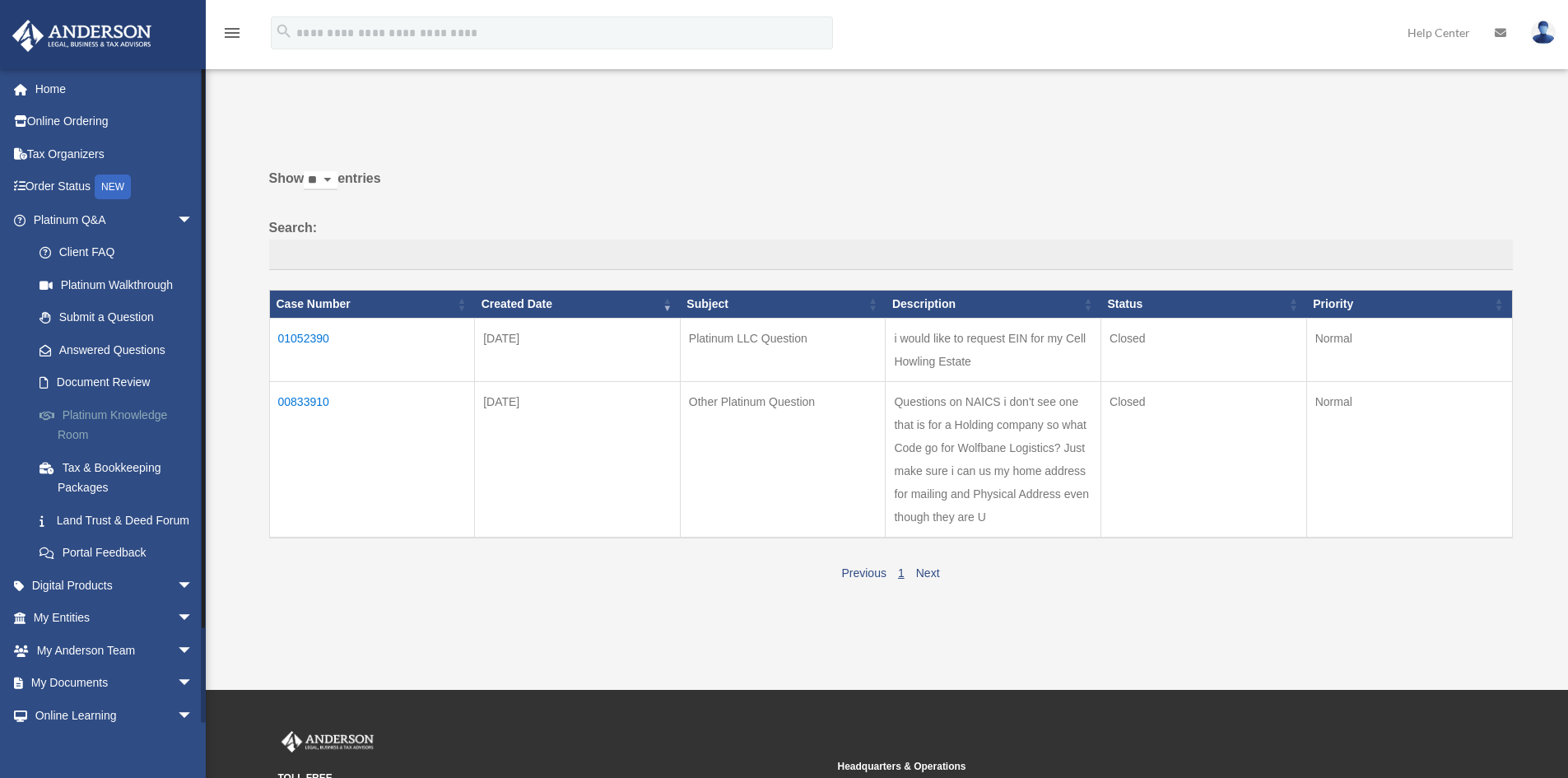
click at [144, 418] on link "Platinum Knowledge Room" at bounding box center [120, 425] width 195 height 52
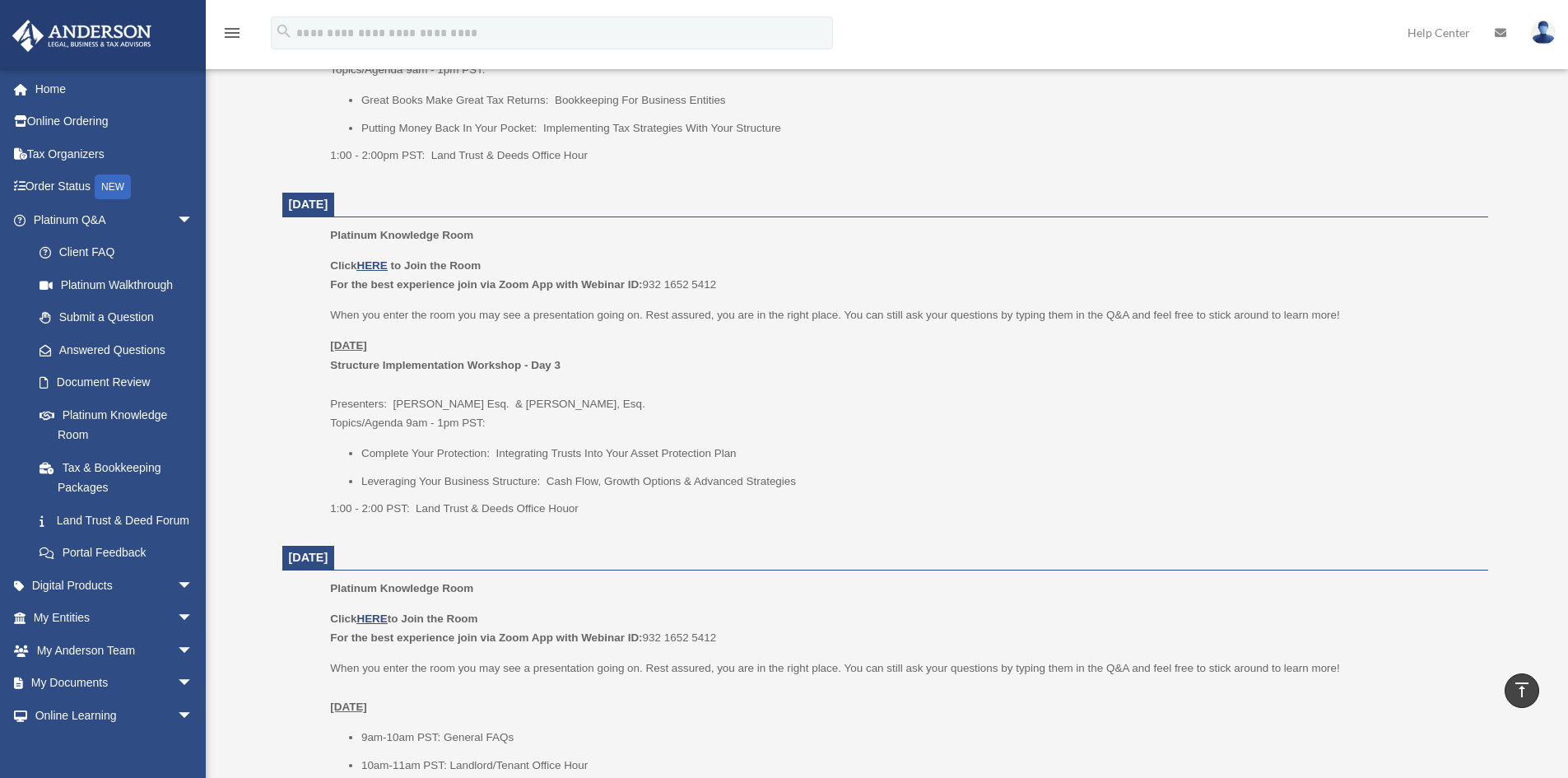
scroll to position [905, 0]
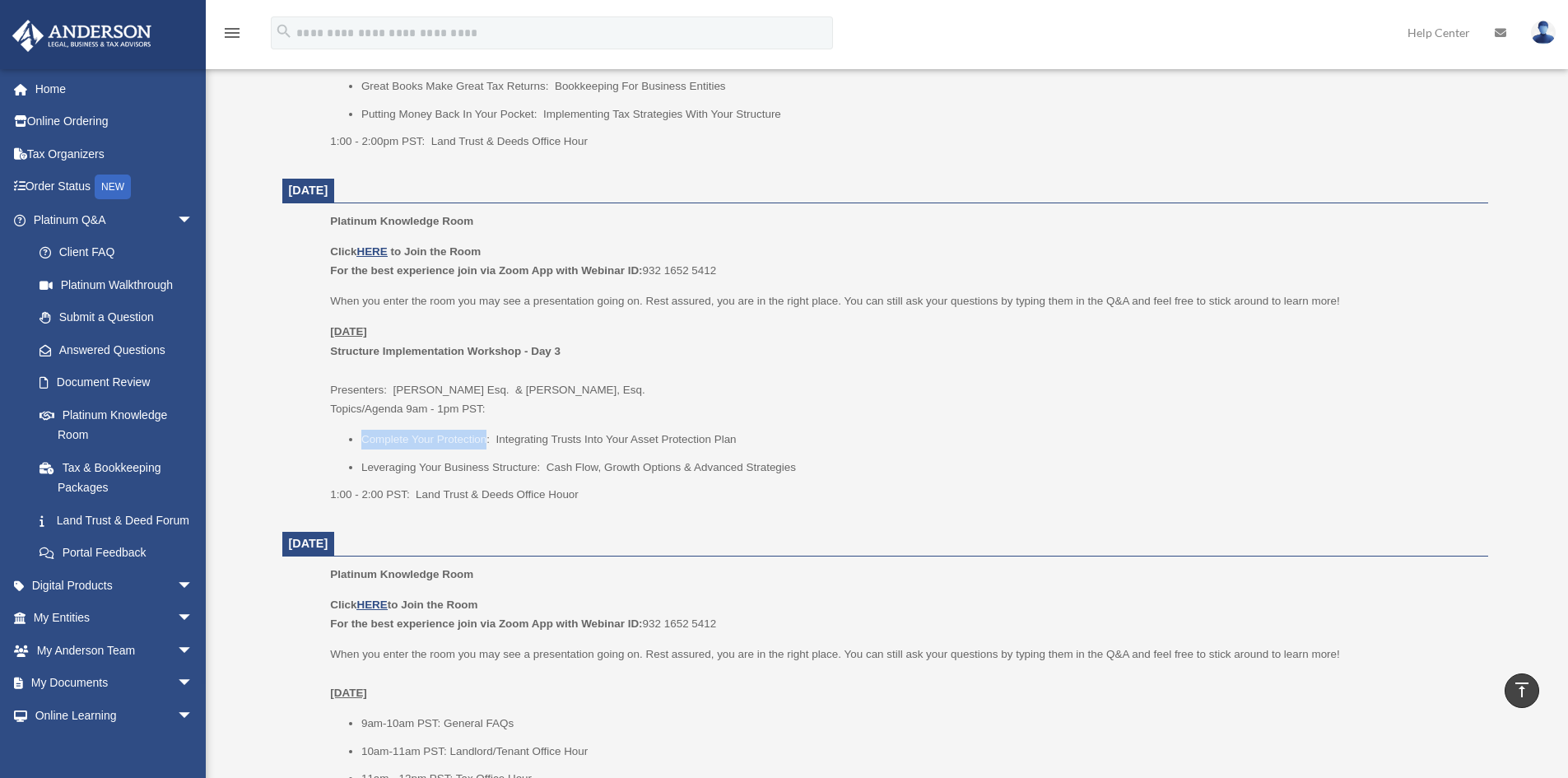
drag, startPoint x: 362, startPoint y: 441, endPoint x: 487, endPoint y: 440, distance: 125.0
click at [487, 440] on li "Complete Your Protection: Integrating Trusts Into Your Asset Protection Plan" at bounding box center [918, 440] width 1115 height 20
drag, startPoint x: 494, startPoint y: 438, endPoint x: 364, endPoint y: 441, distance: 130.0
click at [364, 441] on li "Complete Your Protection: Integrating Trusts Into Your Asset Protection Plan" at bounding box center [918, 440] width 1115 height 20
click at [363, 441] on li "Complete Your Protection: Integrating Trusts Into Your Asset Protection Plan" at bounding box center [918, 440] width 1115 height 20
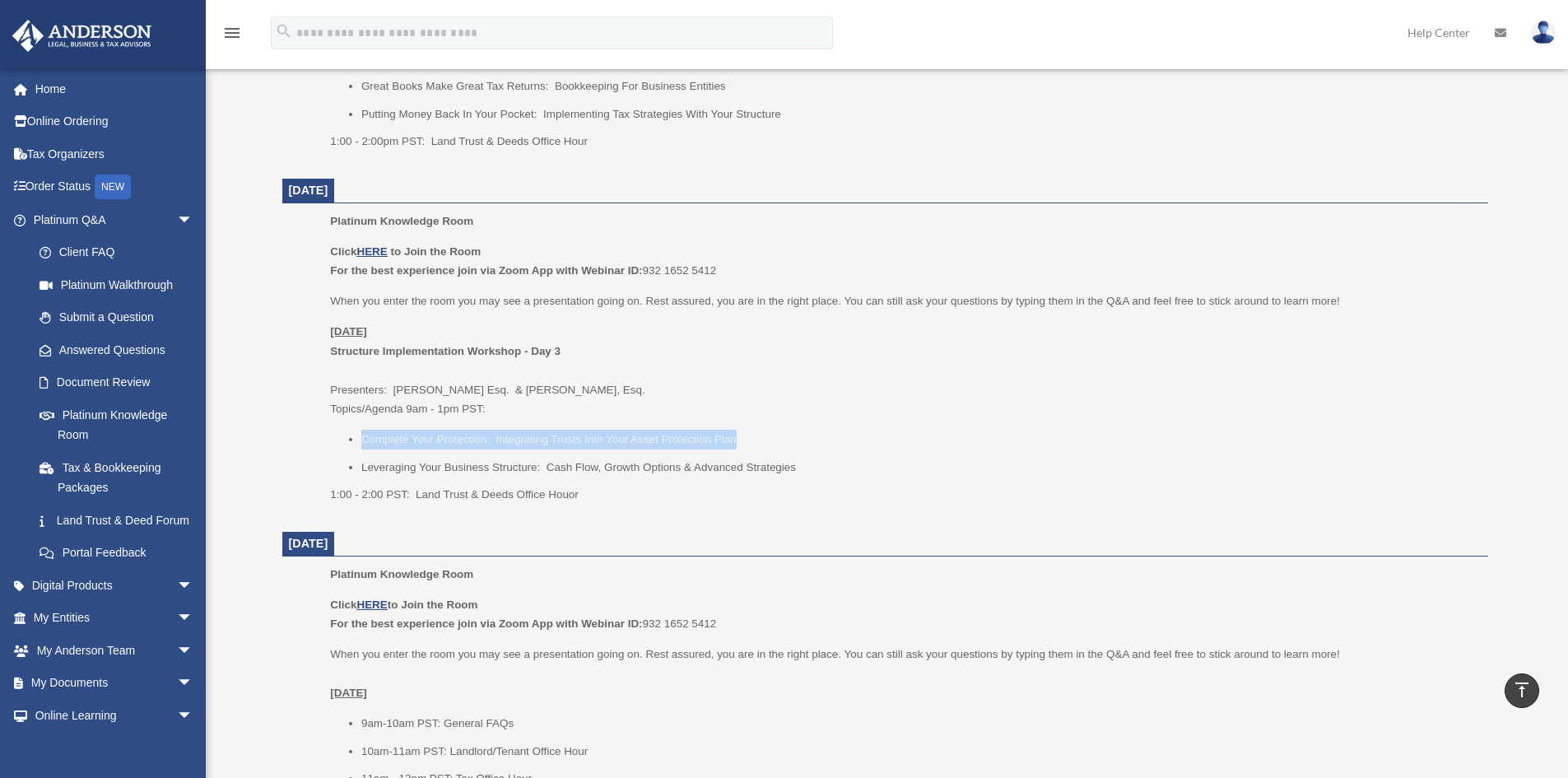
drag, startPoint x: 363, startPoint y: 441, endPoint x: 786, endPoint y: 433, distance: 423.1
click at [786, 433] on li "Complete Your Protection: Integrating Trusts Into Your Asset Protection Plan" at bounding box center [918, 440] width 1115 height 20
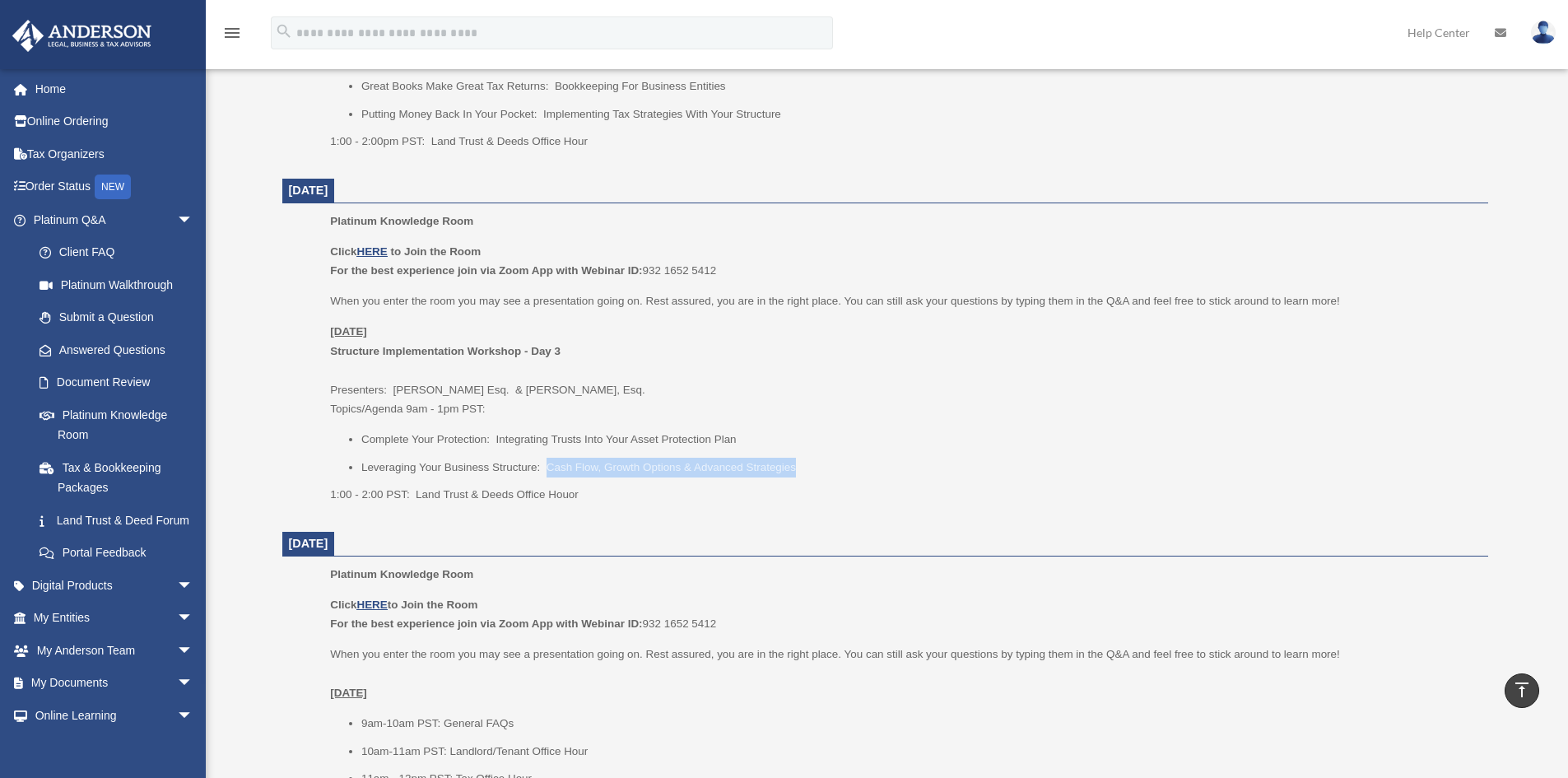
drag, startPoint x: 548, startPoint y: 467, endPoint x: 808, endPoint y: 484, distance: 260.6
click at [821, 477] on div "Click HERE to Join the Room For the best experience join via Zoom App with Webi…" at bounding box center [903, 372] width 1146 height 263
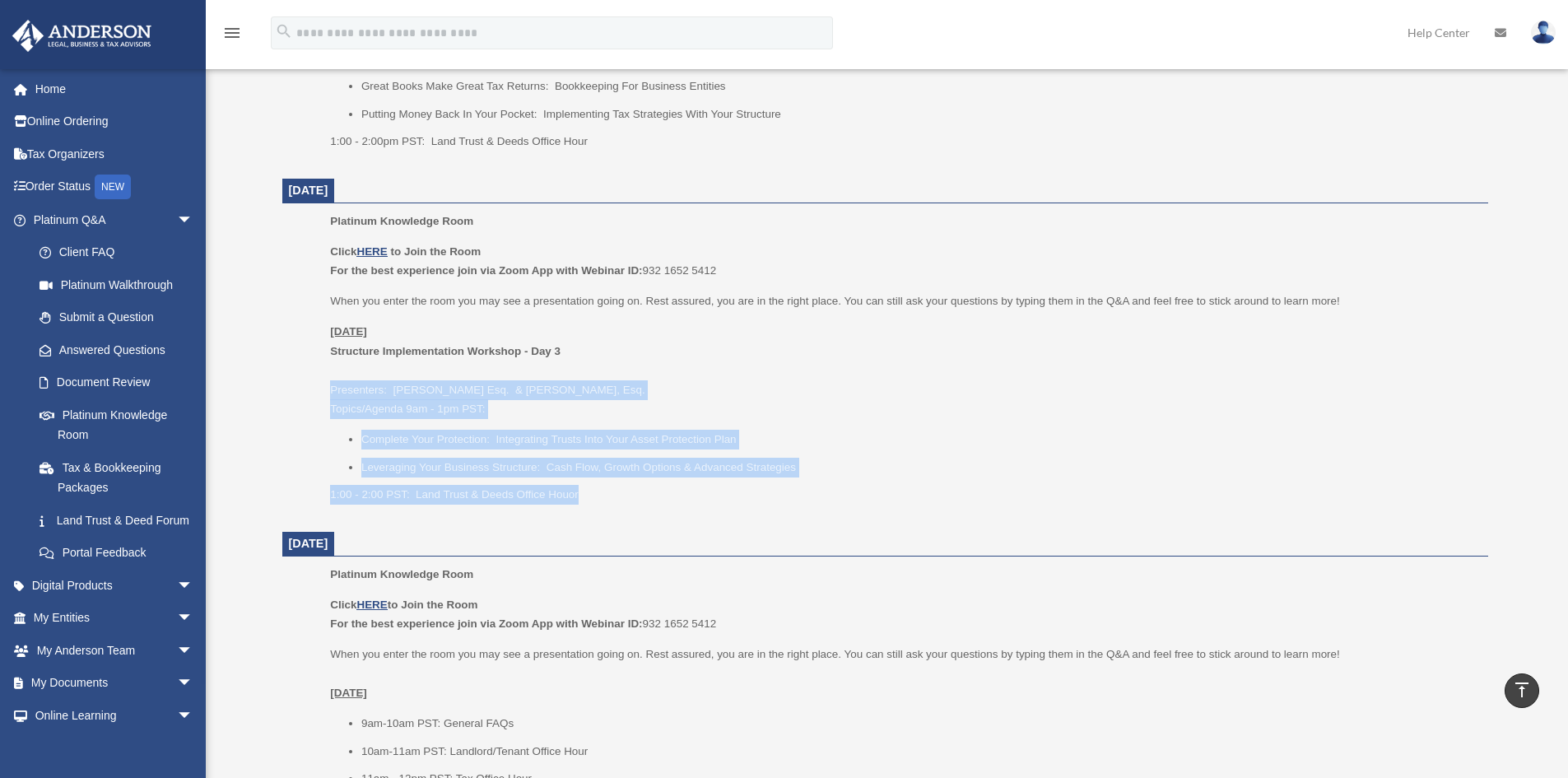
drag, startPoint x: 330, startPoint y: 389, endPoint x: 614, endPoint y: 494, distance: 302.8
click at [614, 494] on ul "Platinum Knowledge Room Click HERE to Join the Room For the best experience joi…" at bounding box center [885, 364] width 1183 height 304
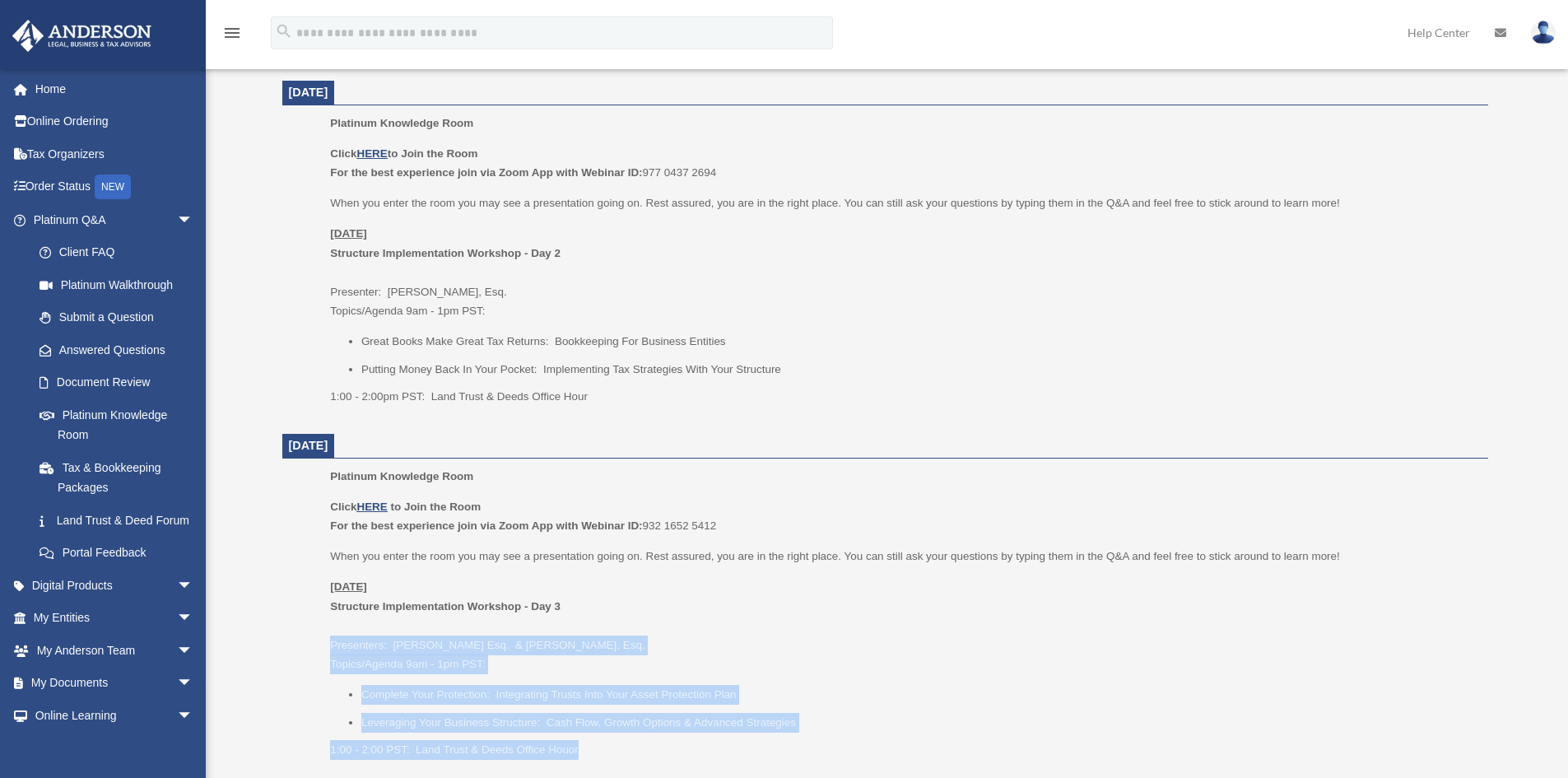
scroll to position [659, 0]
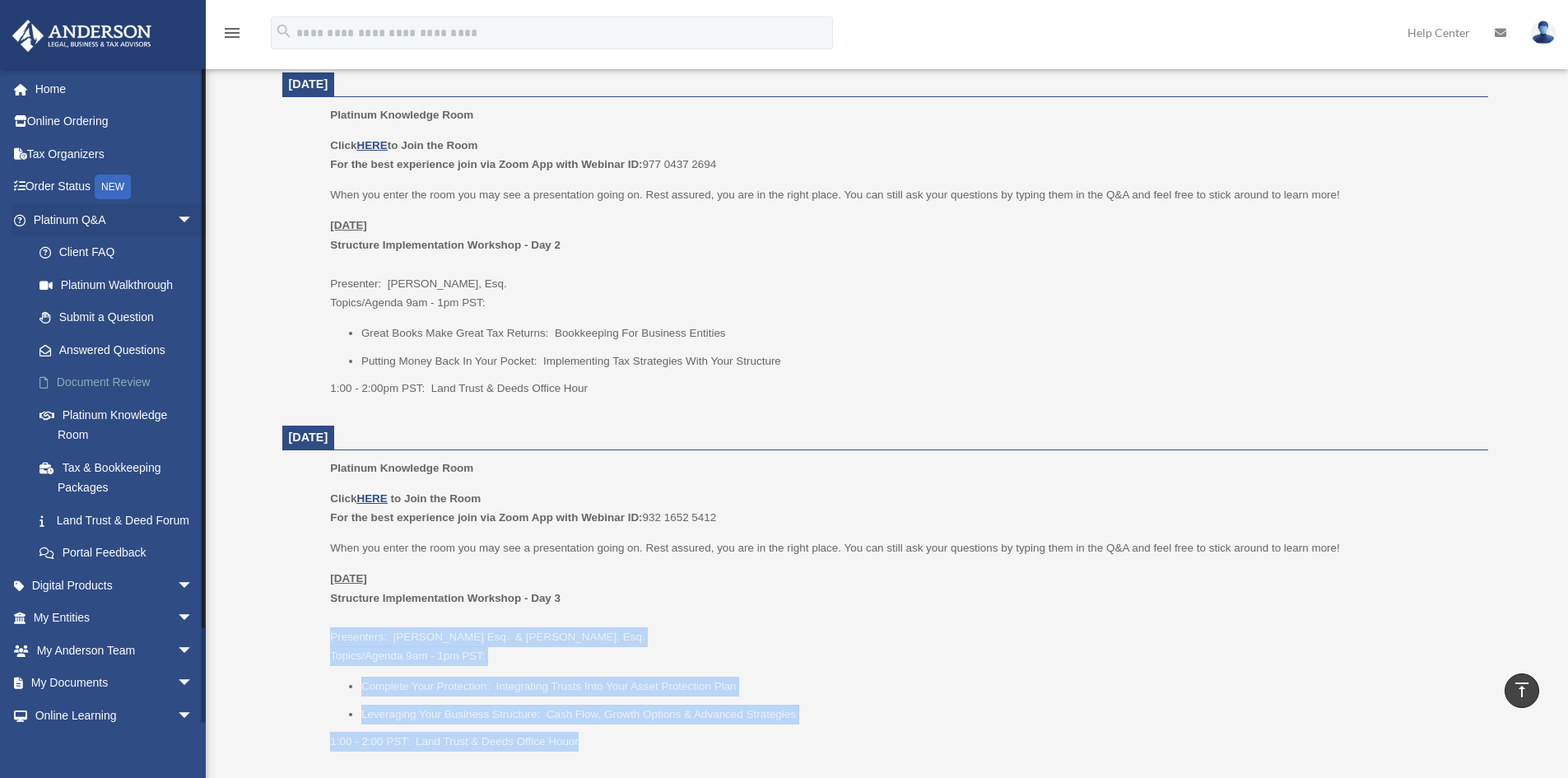
click at [123, 380] on link "Document Review" at bounding box center [120, 383] width 195 height 33
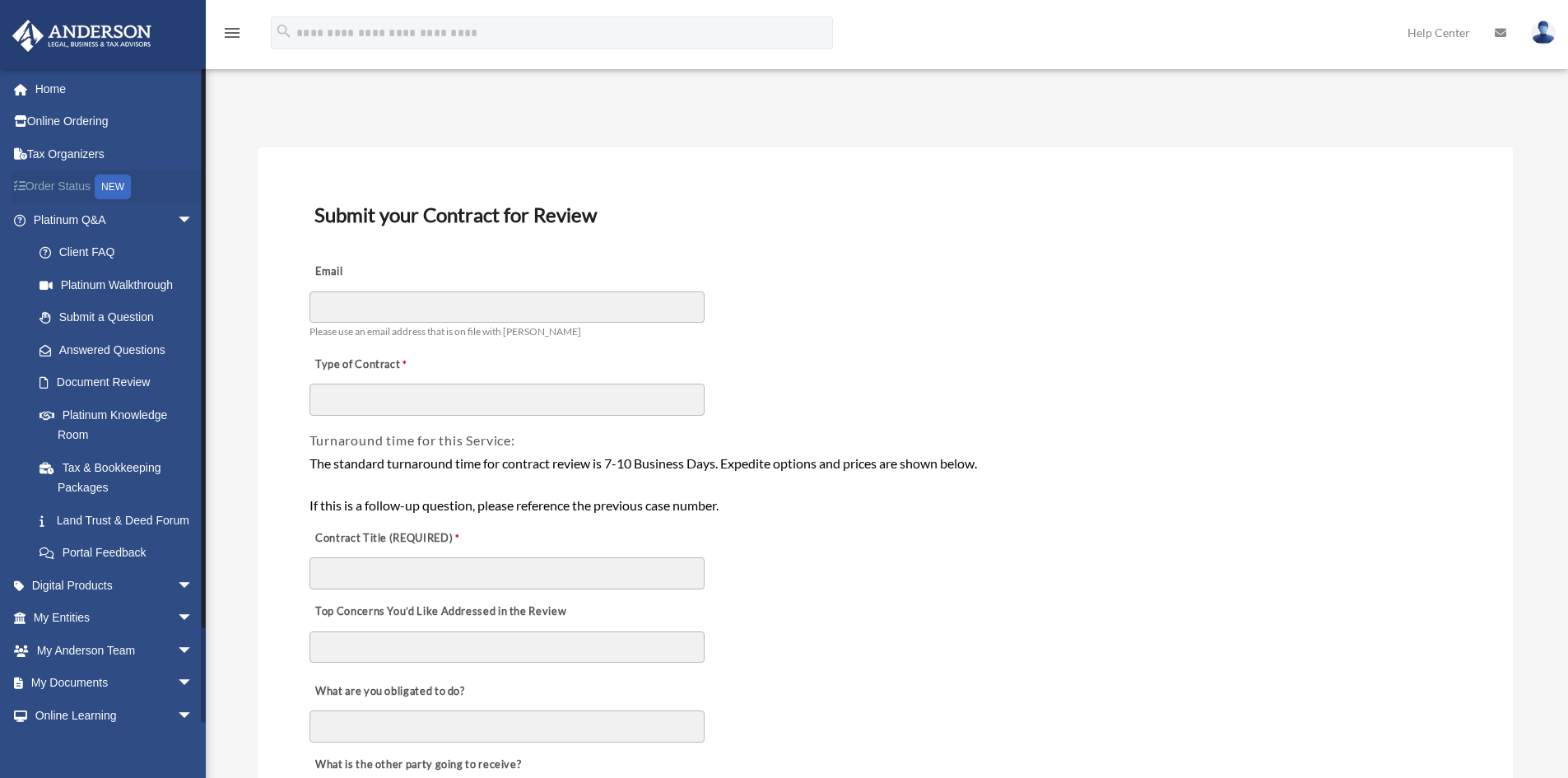
click at [83, 186] on link "Order Status NEW" at bounding box center [114, 187] width 207 height 34
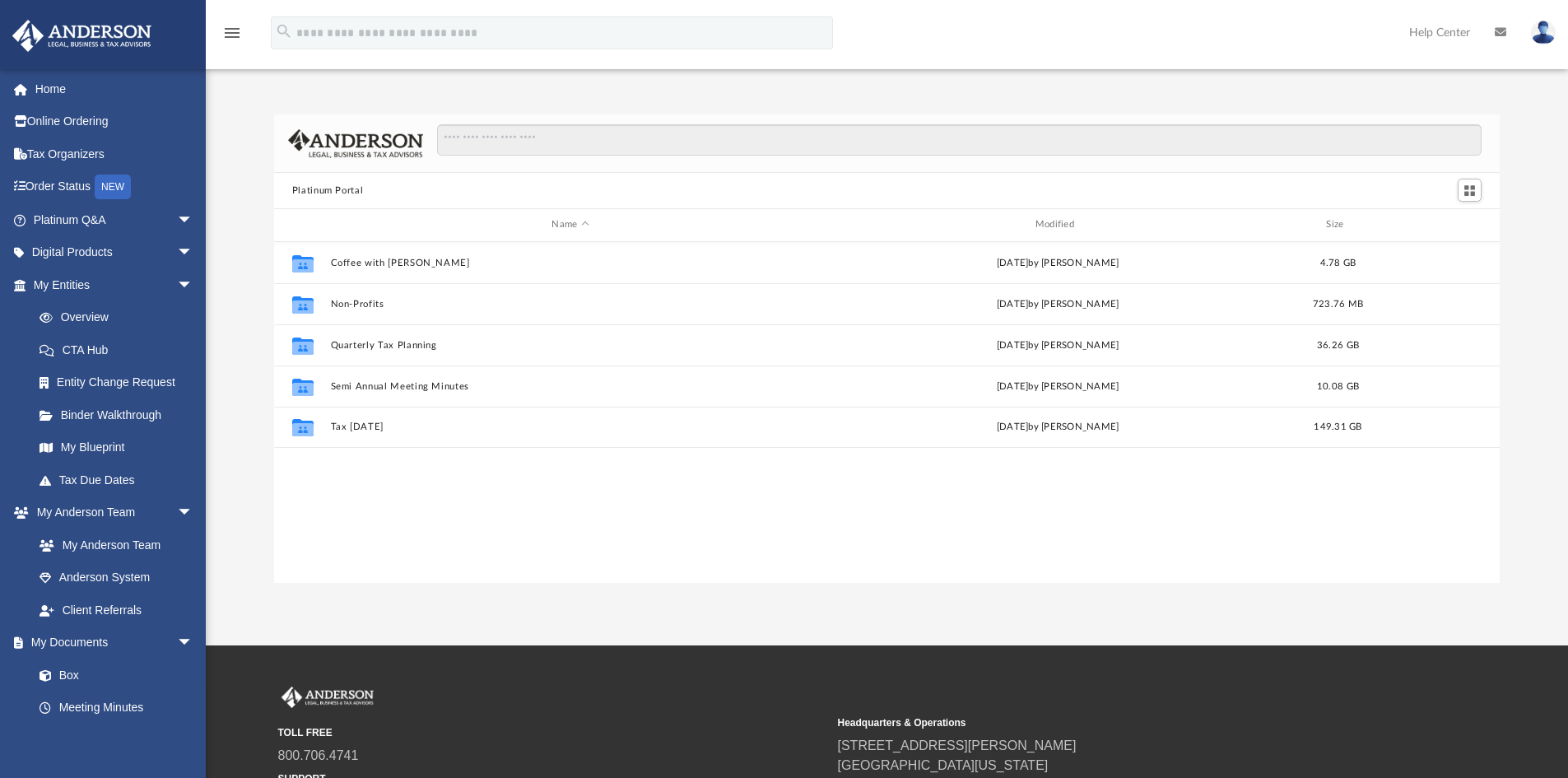
scroll to position [362, 1213]
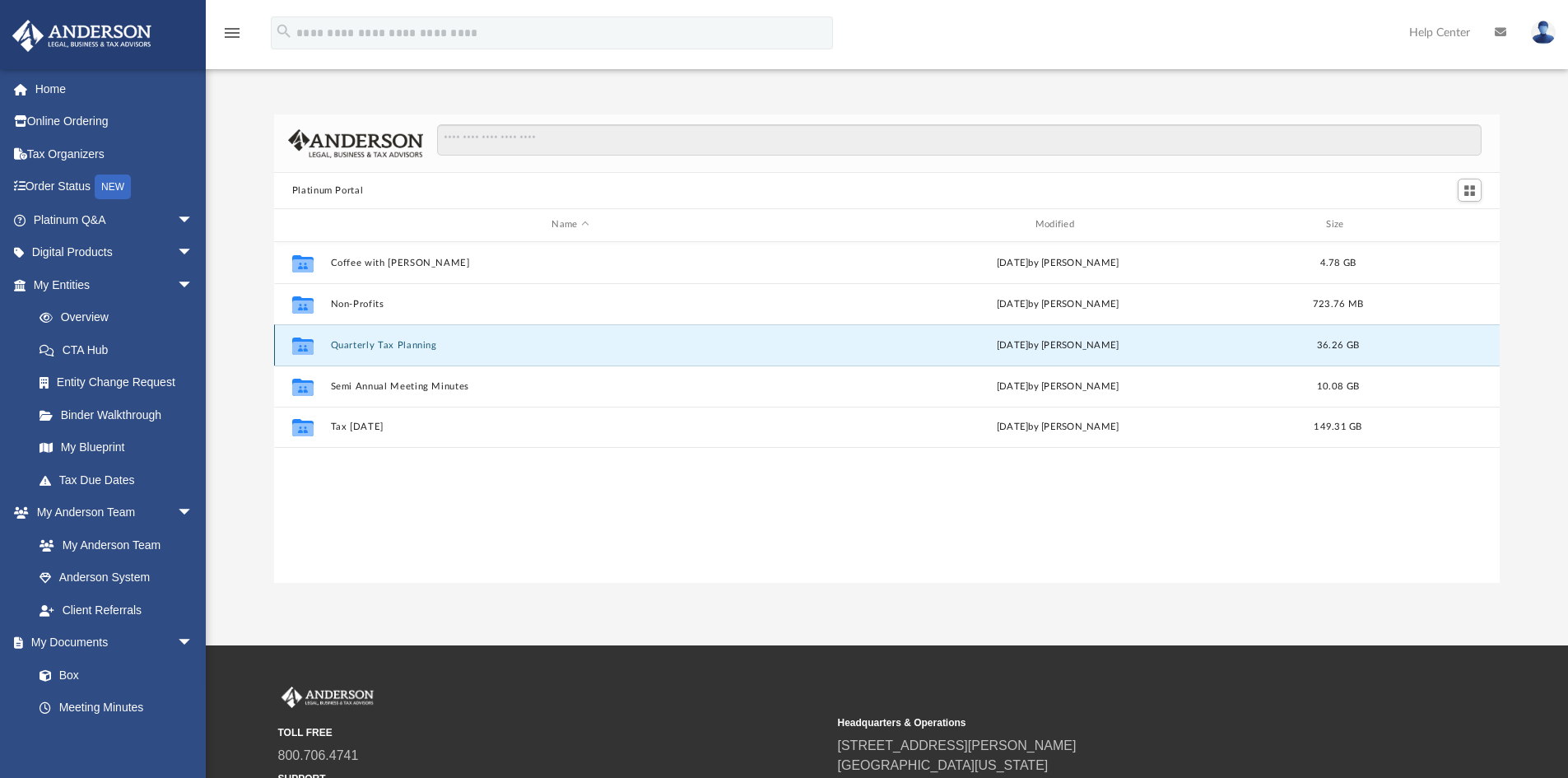
click at [398, 345] on button "Quarterly Tax Planning" at bounding box center [569, 345] width 480 height 10
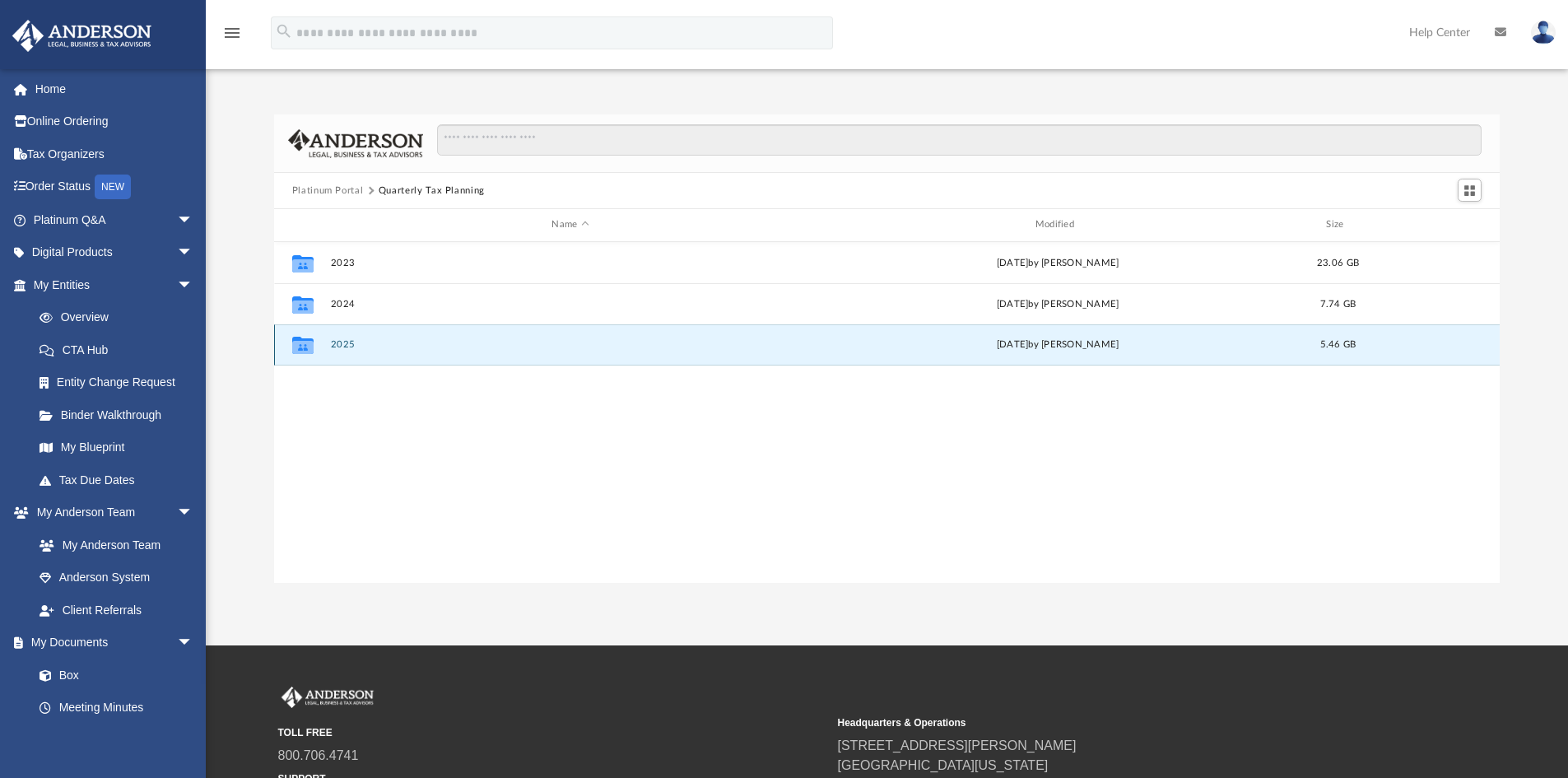
click at [332, 340] on button "2025" at bounding box center [569, 345] width 480 height 10
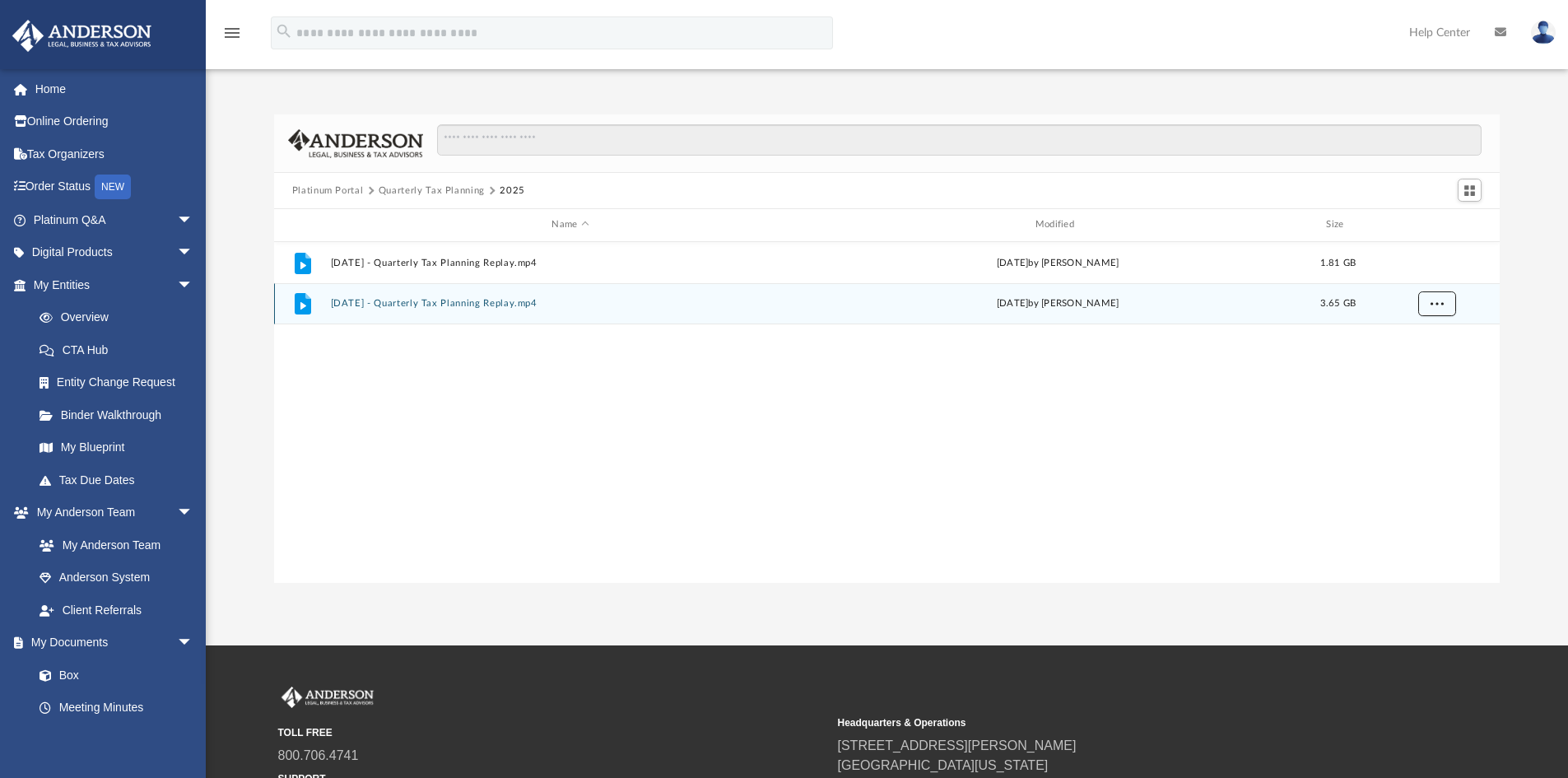
click at [1437, 310] on button "More options" at bounding box center [1435, 304] width 37 height 24
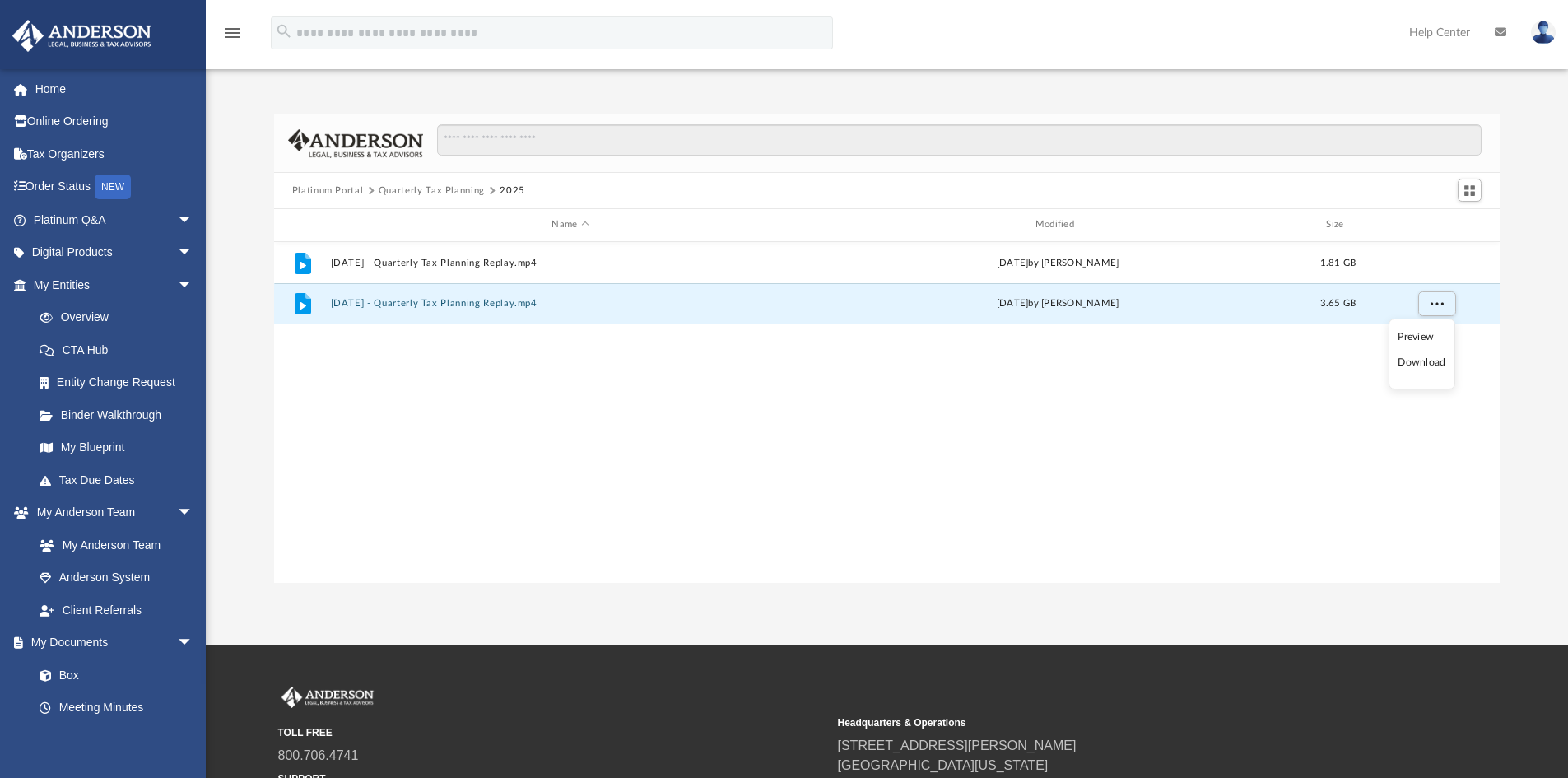
click at [1081, 399] on div "File [DATE] - Quarterly Tax Planning Replay.mp4 [DATE] by [PERSON_NAME] 1.81 GB…" at bounding box center [887, 412] width 1226 height 341
